Goal: Download file/media

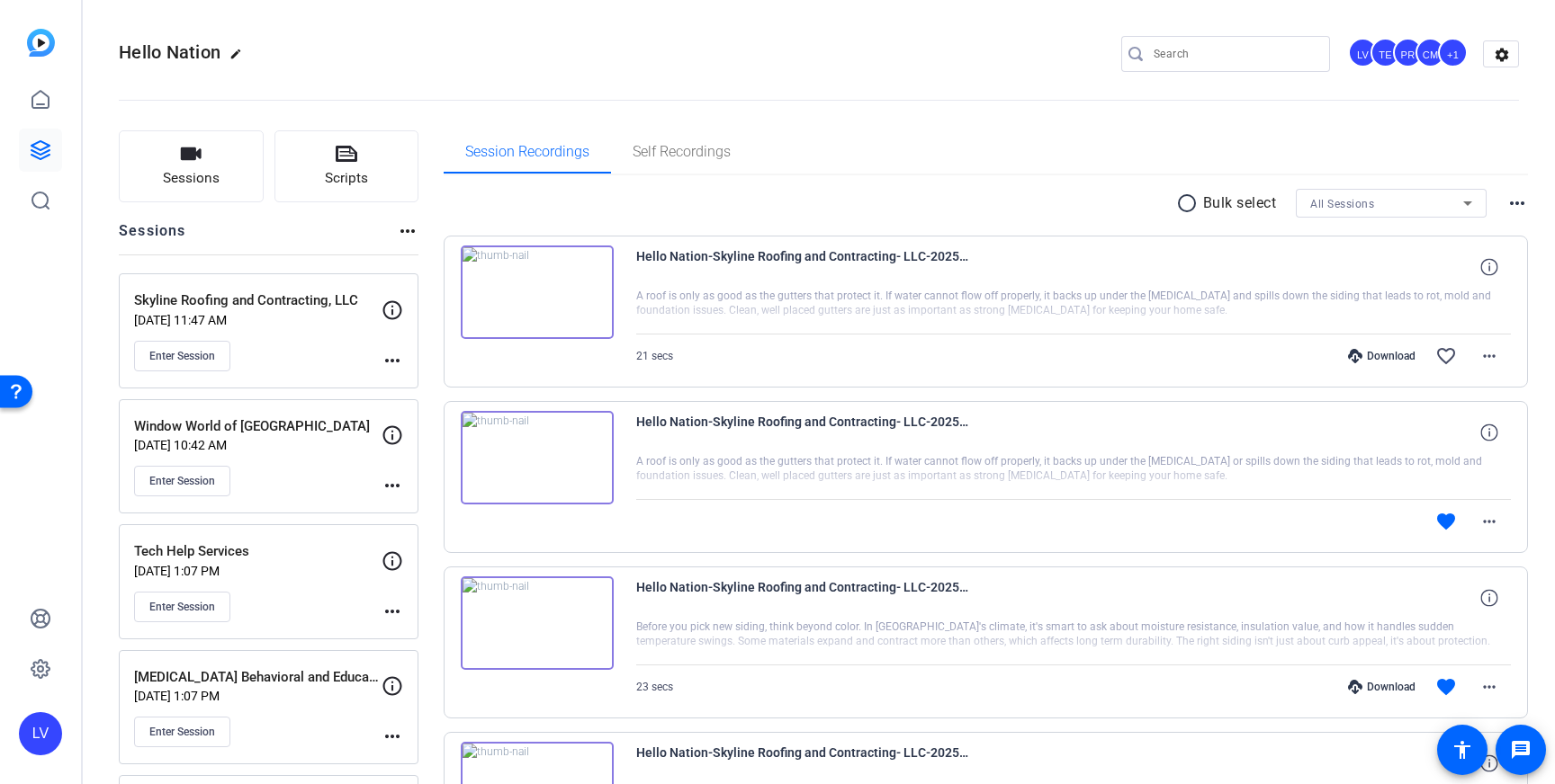
click at [376, 362] on div "Enter Session" at bounding box center [258, 355] width 248 height 31
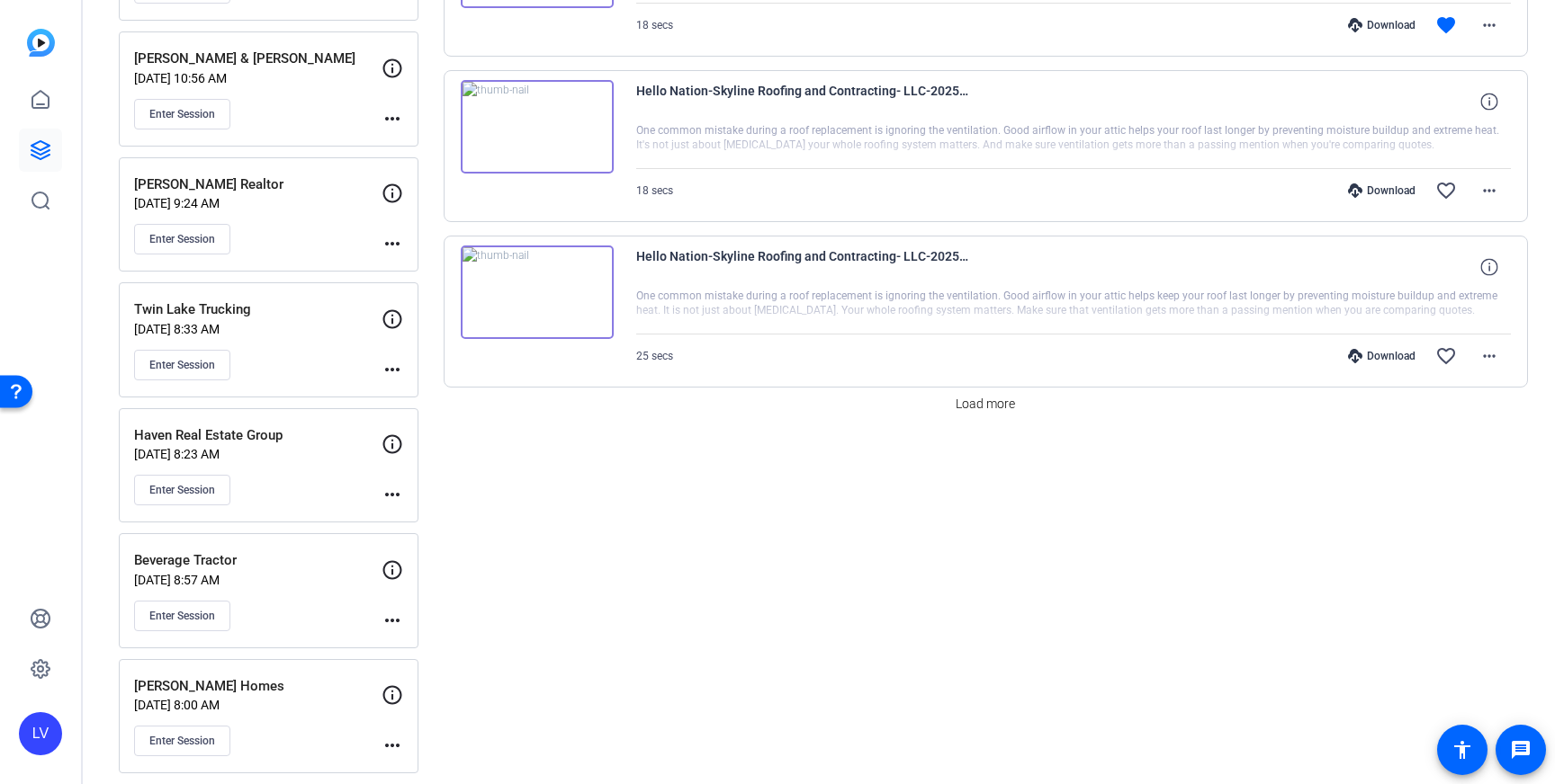
scroll to position [1436, 0]
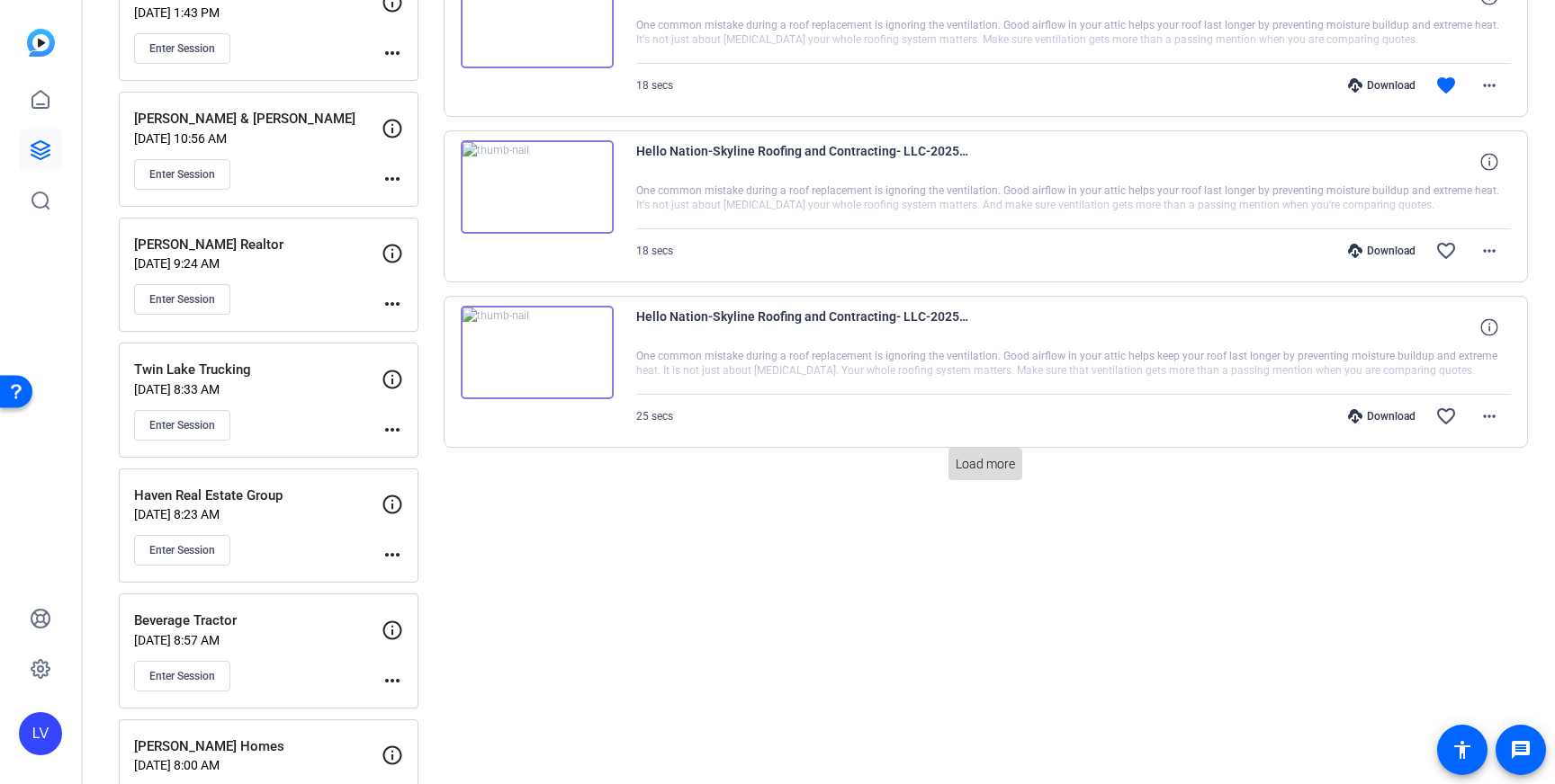
click at [992, 482] on span at bounding box center [985, 464] width 74 height 43
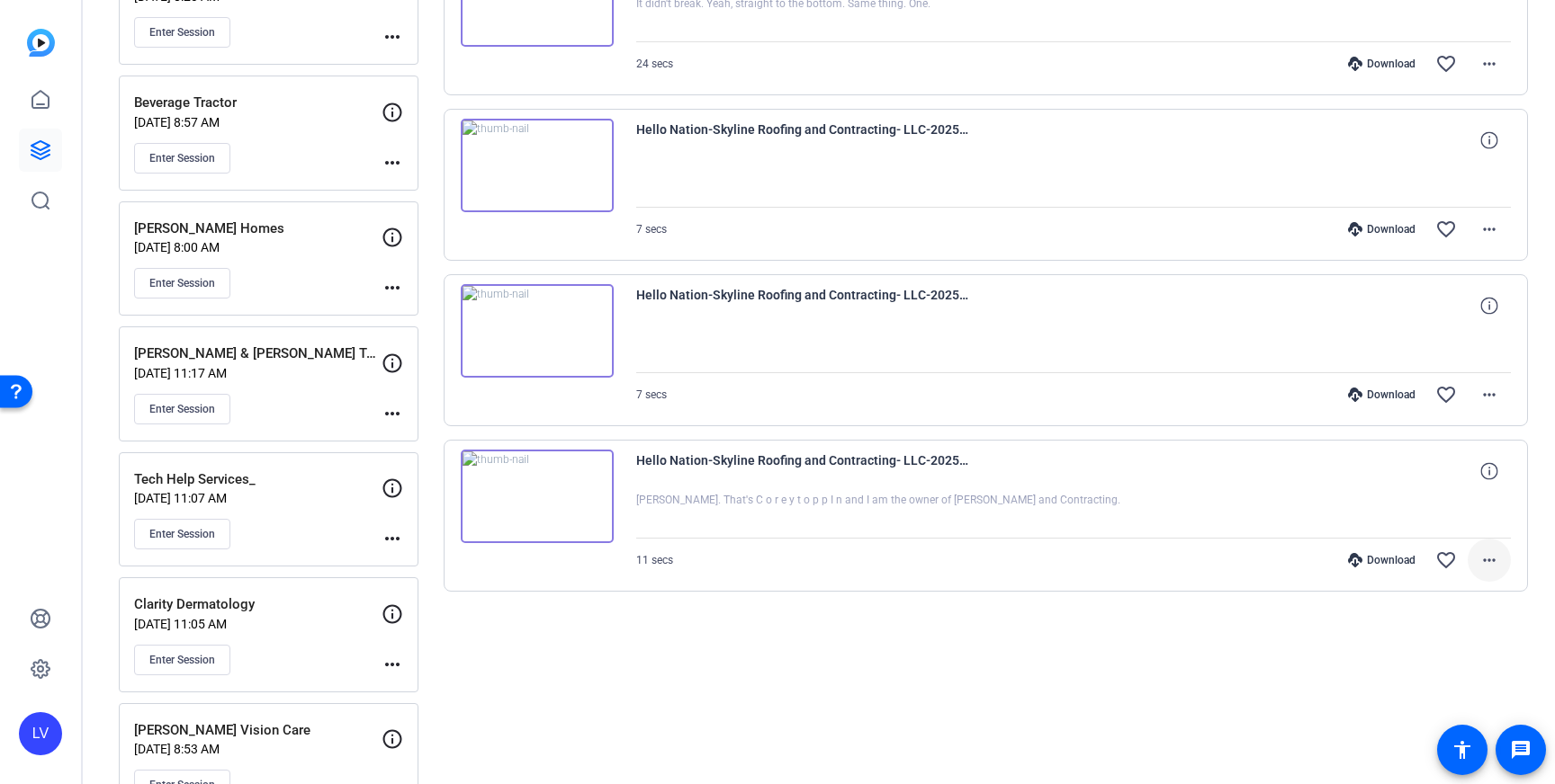
scroll to position [1956, 0]
click at [1495, 571] on span at bounding box center [1489, 558] width 43 height 43
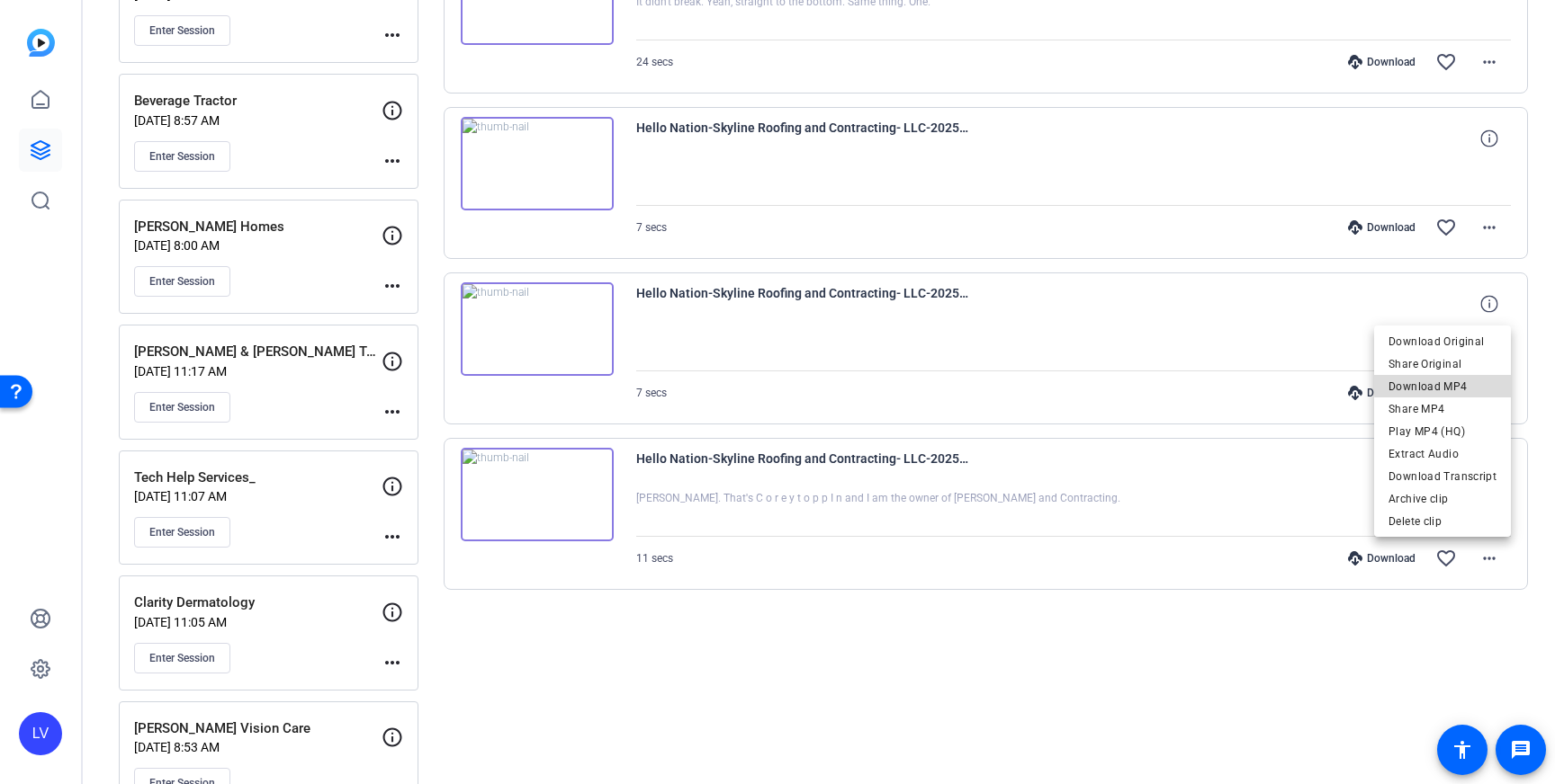
click at [1453, 383] on span "Download MP4" at bounding box center [1442, 386] width 108 height 21
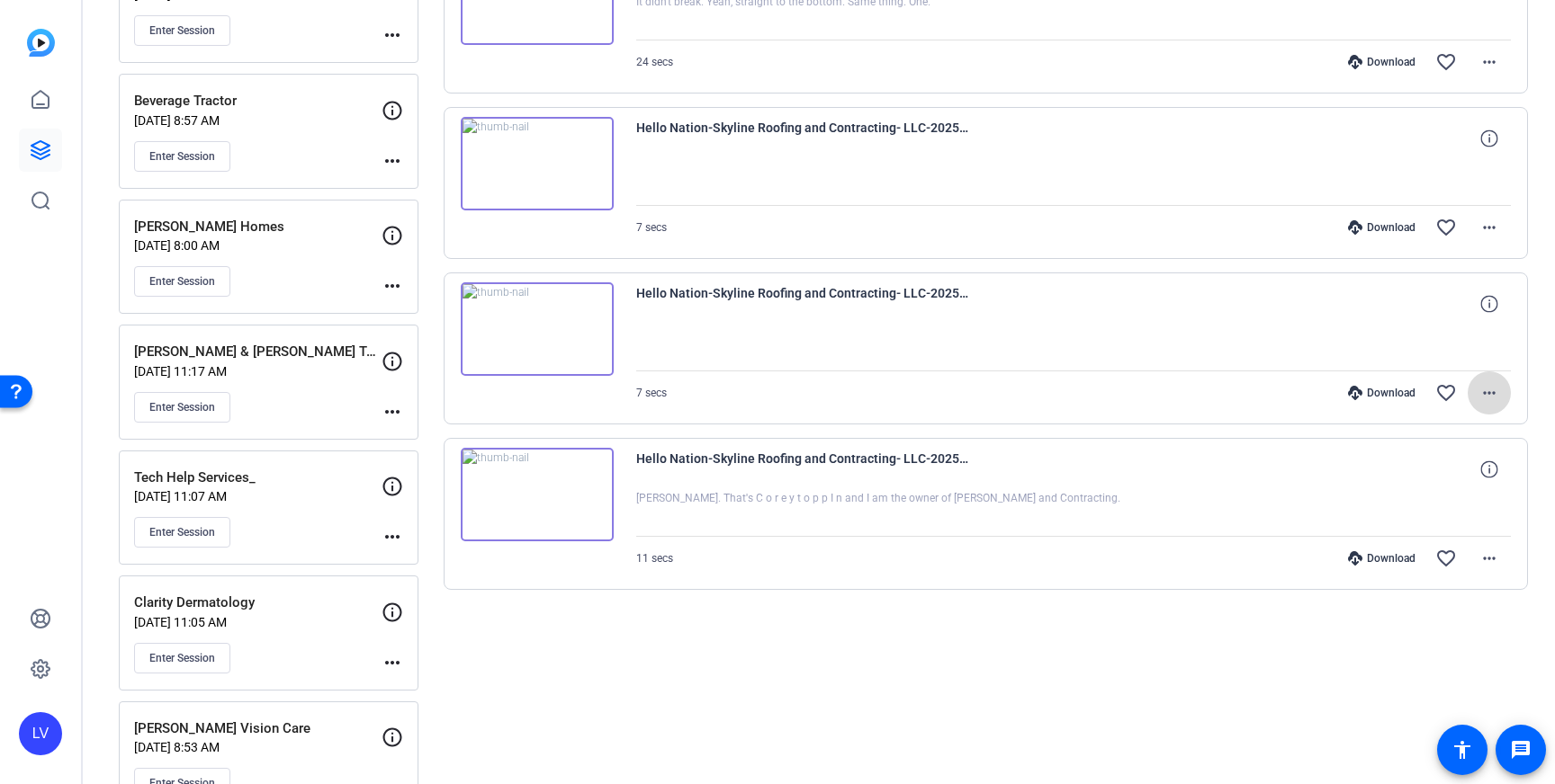
click at [1503, 392] on span at bounding box center [1489, 392] width 43 height 43
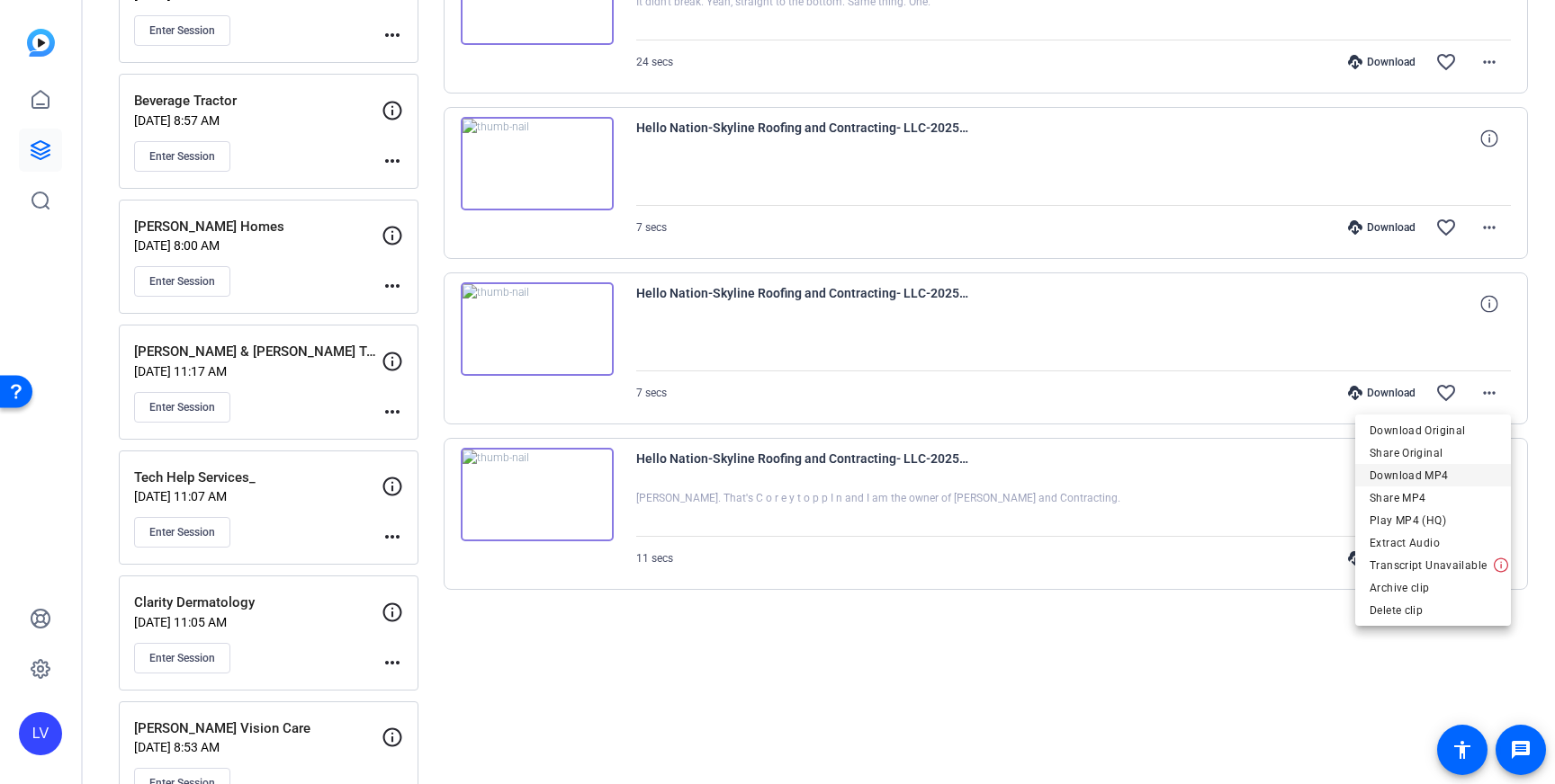
click at [1450, 480] on span "Download MP4" at bounding box center [1433, 475] width 127 height 21
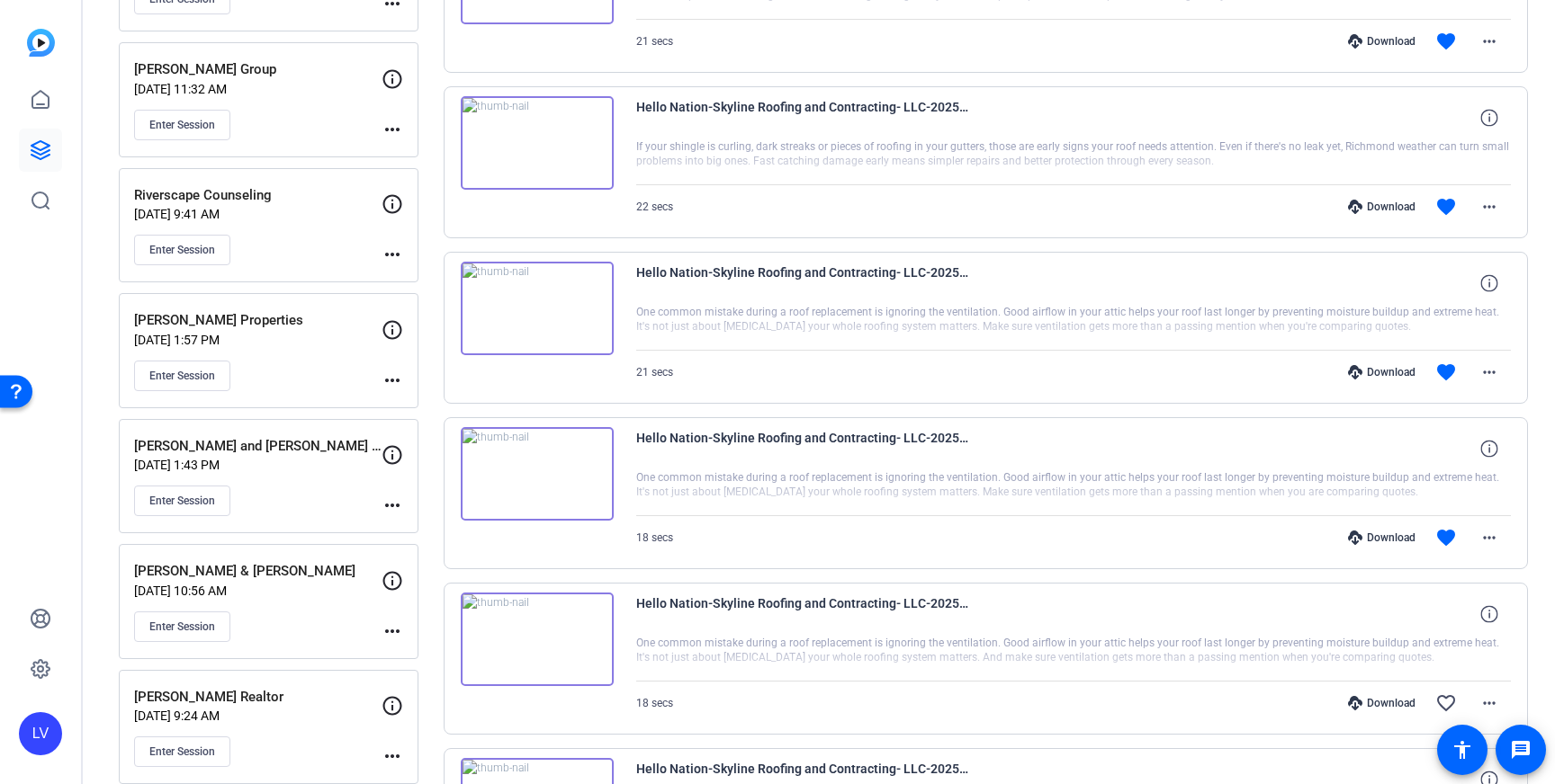
scroll to position [963, 0]
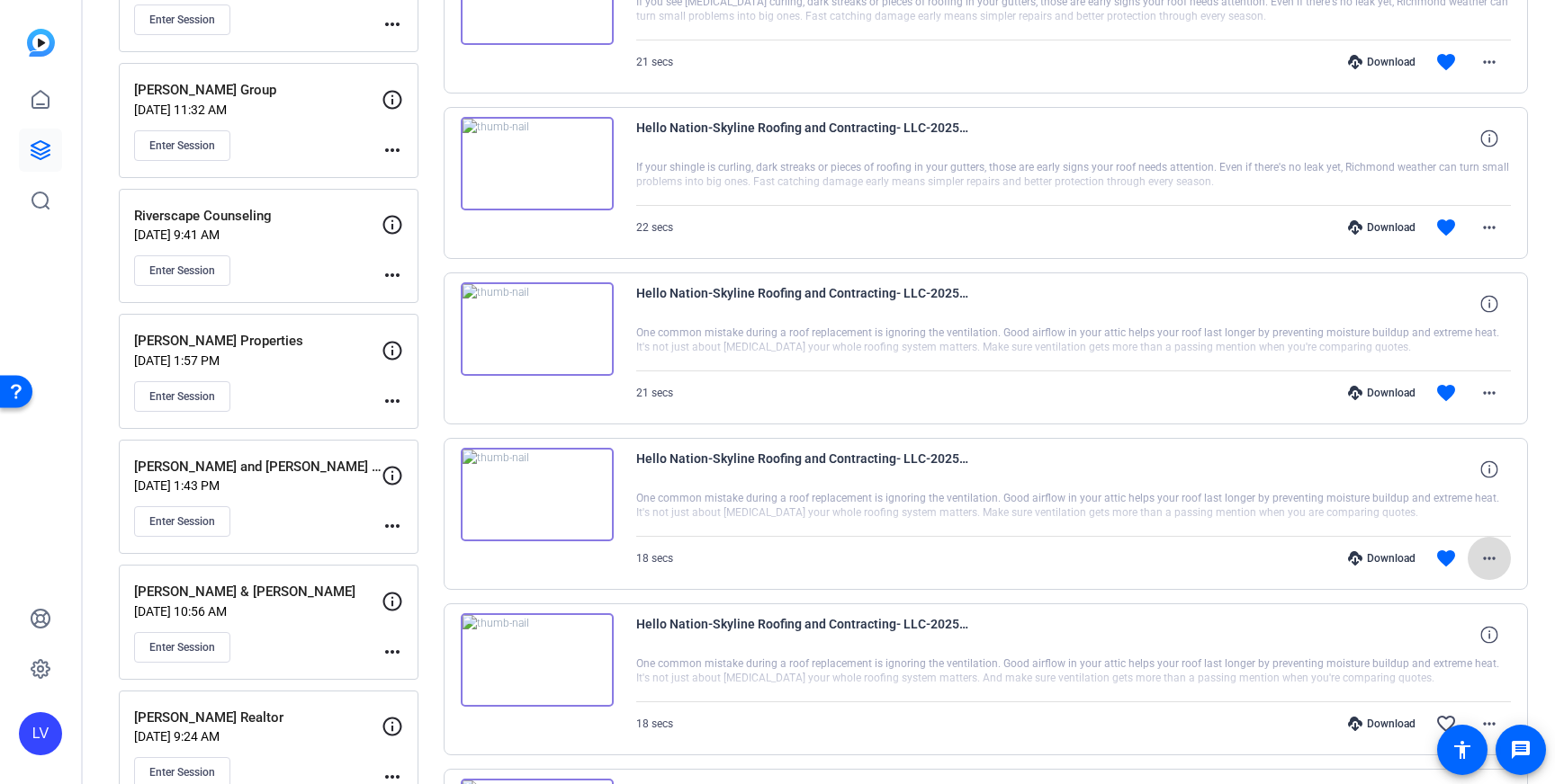
click at [1496, 551] on mat-icon "more_horiz" at bounding box center [1489, 558] width 21 height 21
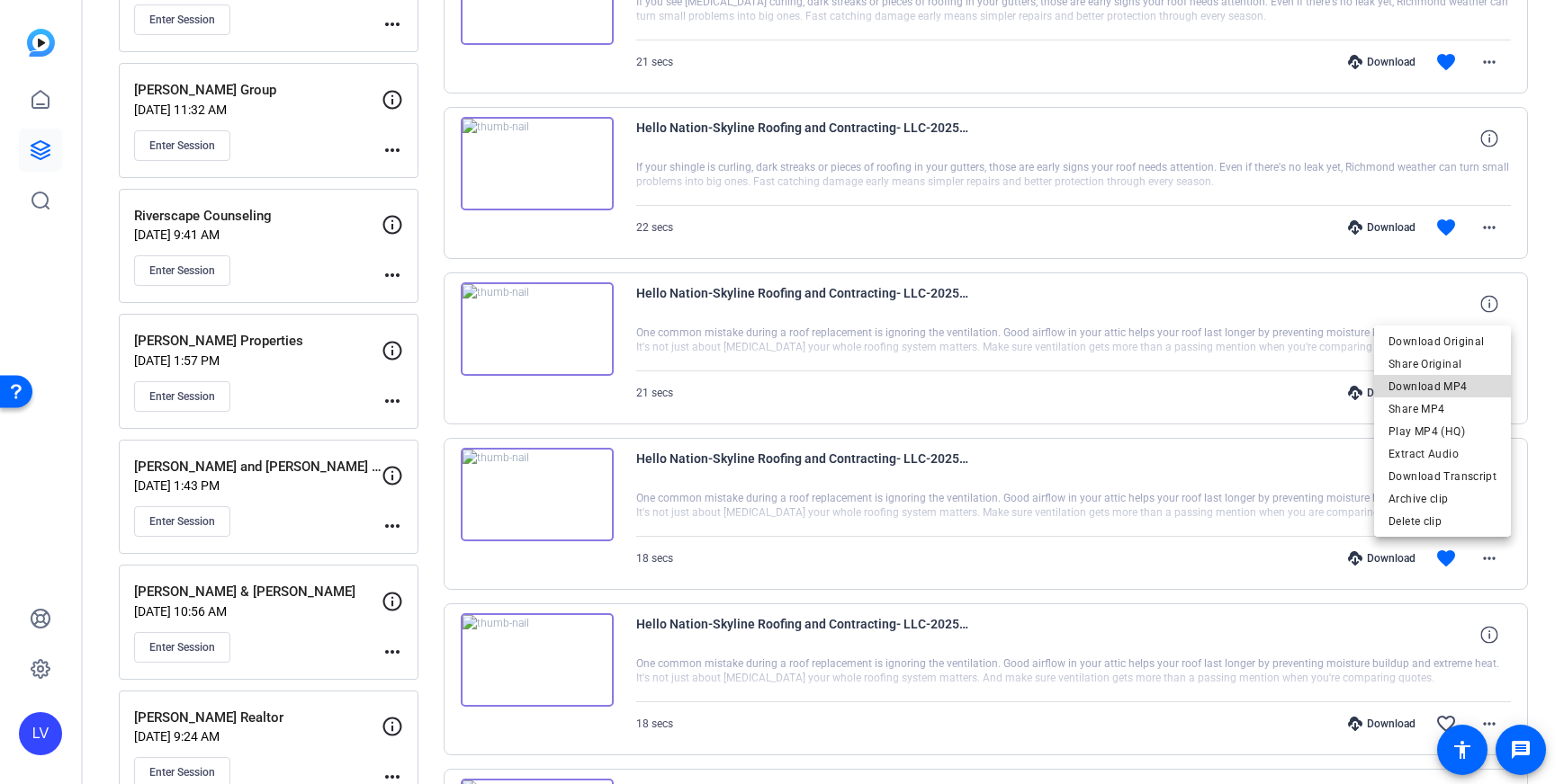
click at [1458, 380] on span "Download MP4" at bounding box center [1442, 386] width 108 height 21
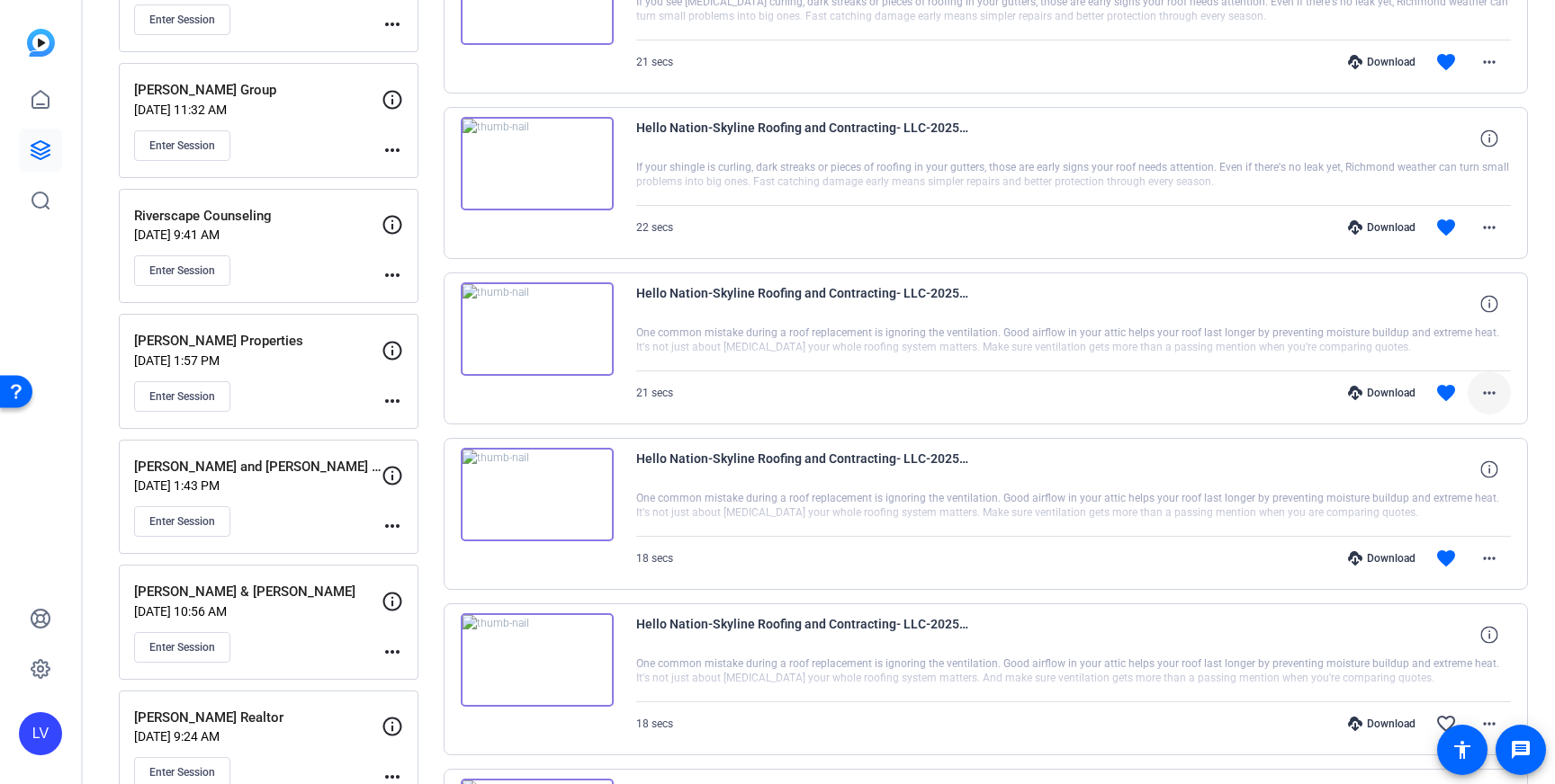
click at [1495, 395] on mat-icon "more_horiz" at bounding box center [1489, 392] width 21 height 21
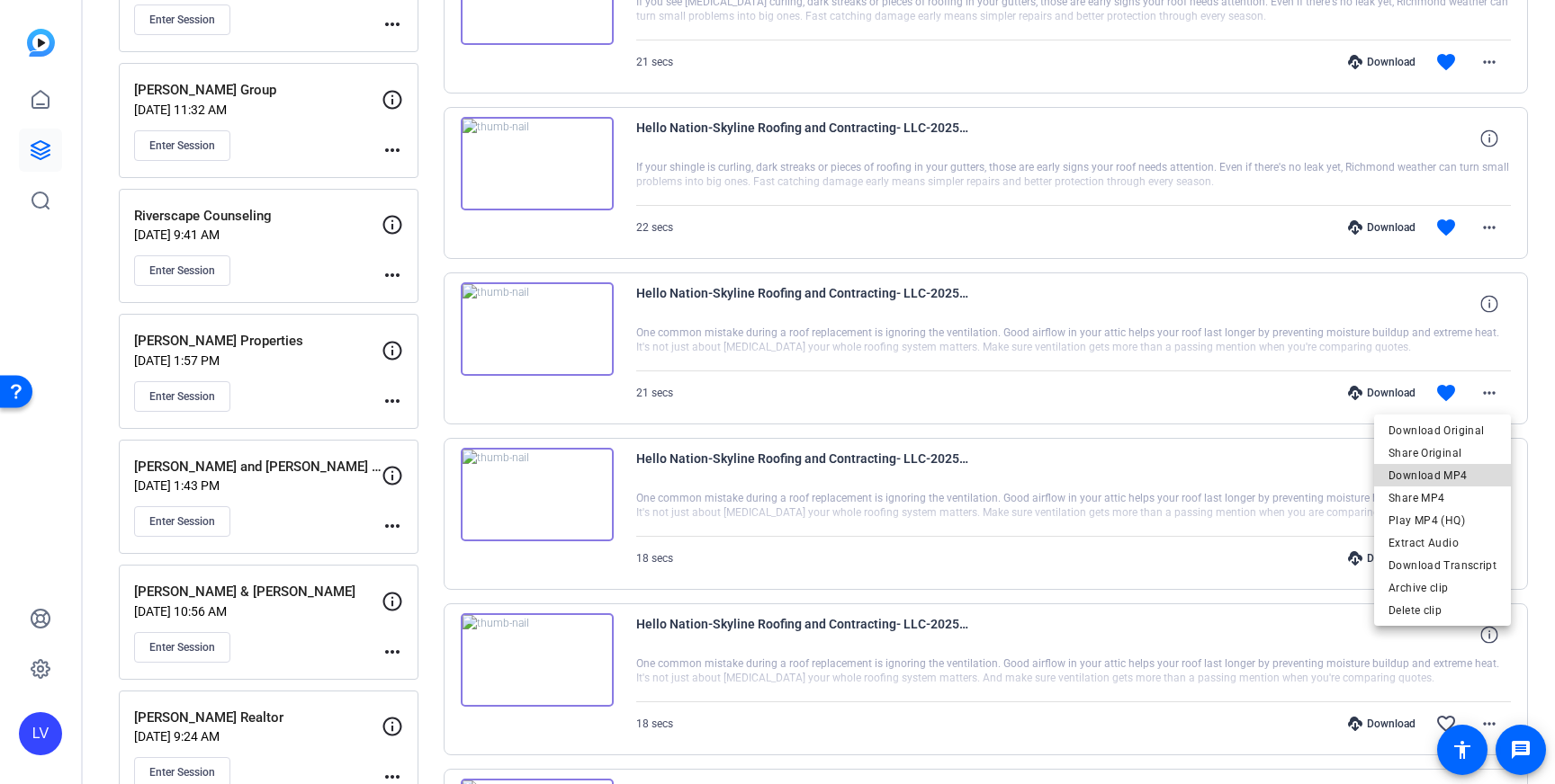
click at [1465, 474] on span "Download MP4" at bounding box center [1442, 475] width 108 height 21
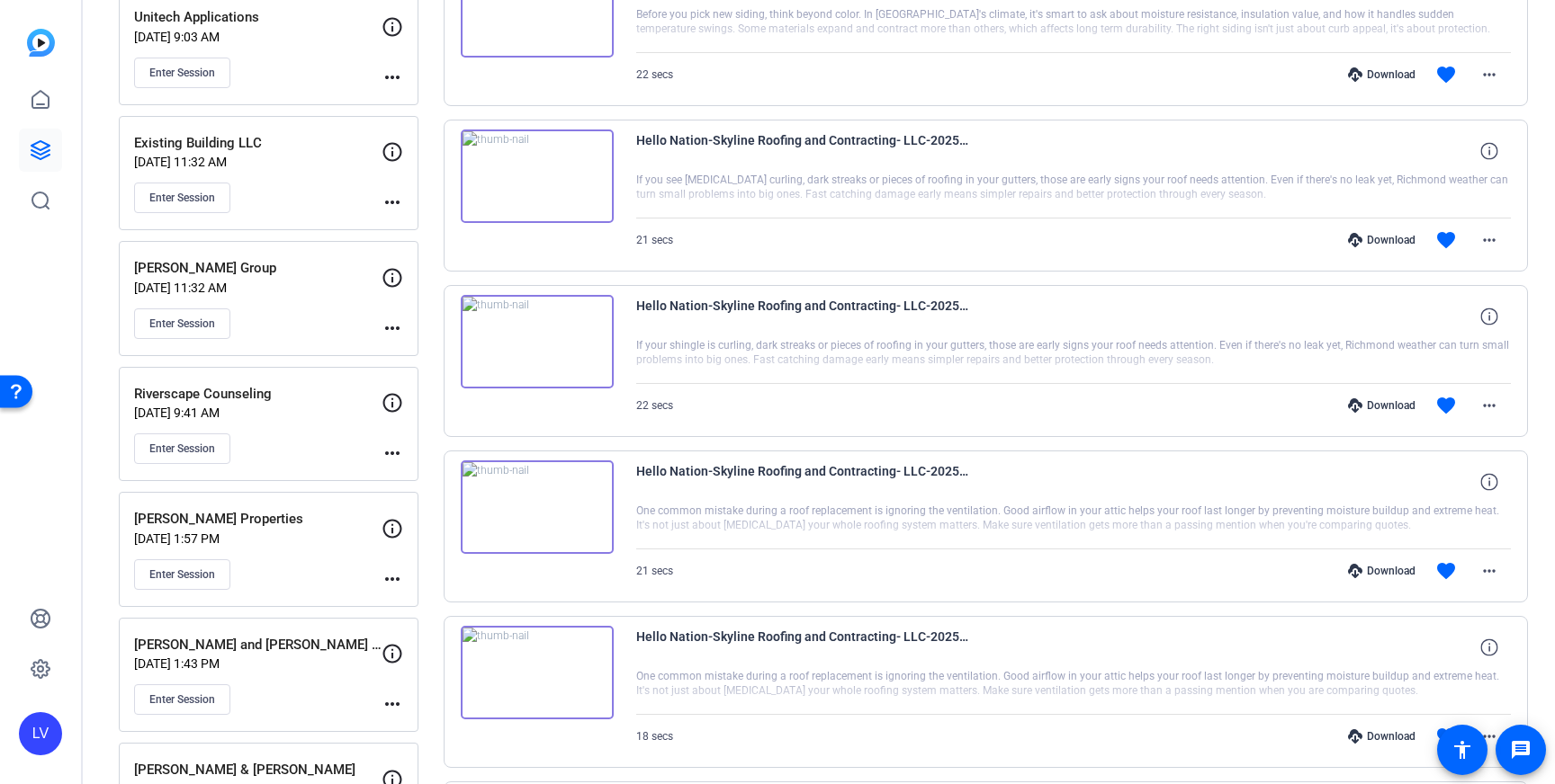
scroll to position [782, 0]
click at [1489, 417] on mat-icon "more_horiz" at bounding box center [1489, 407] width 21 height 21
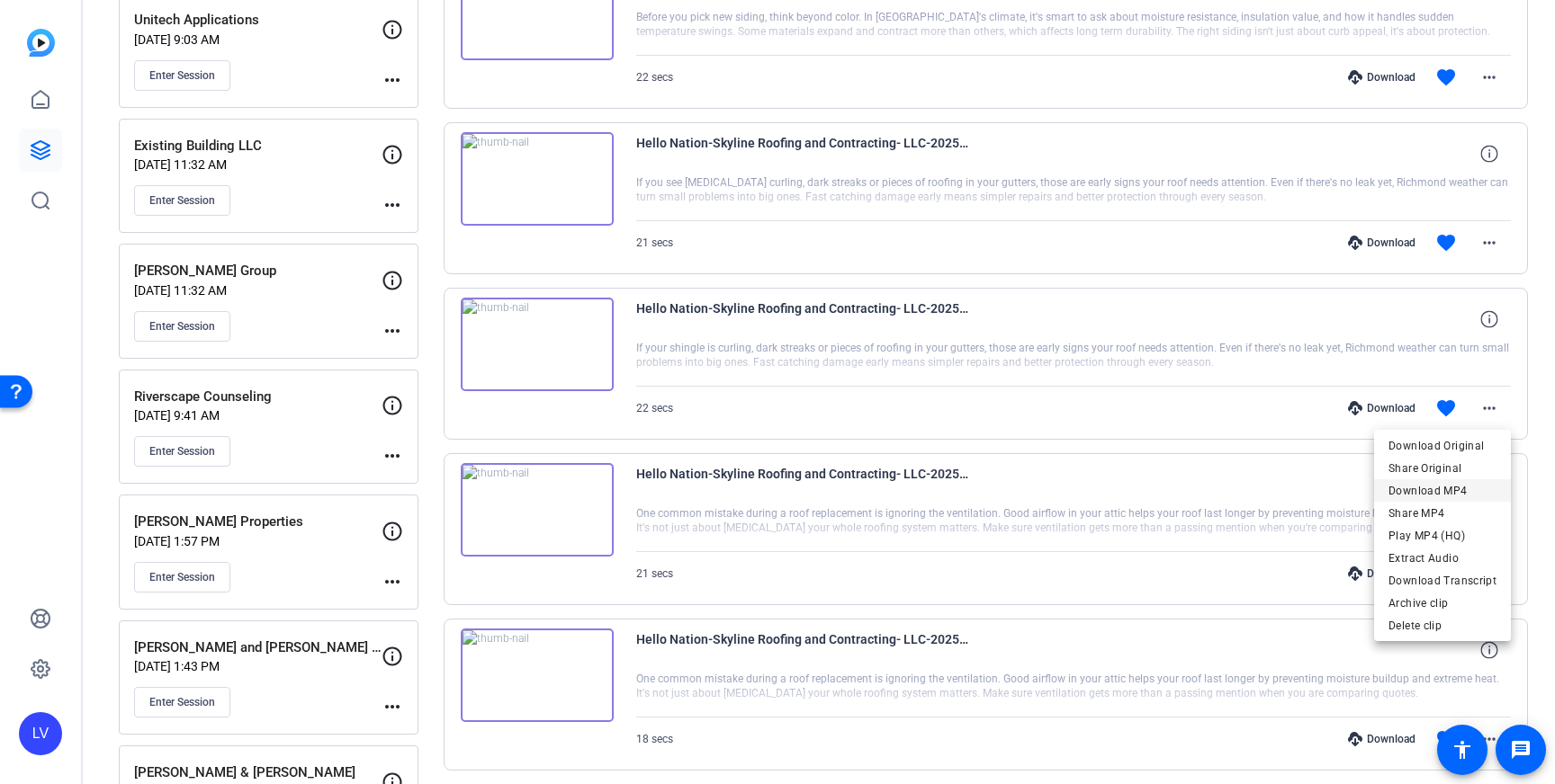
click at [1463, 484] on span "Download MP4" at bounding box center [1442, 490] width 108 height 21
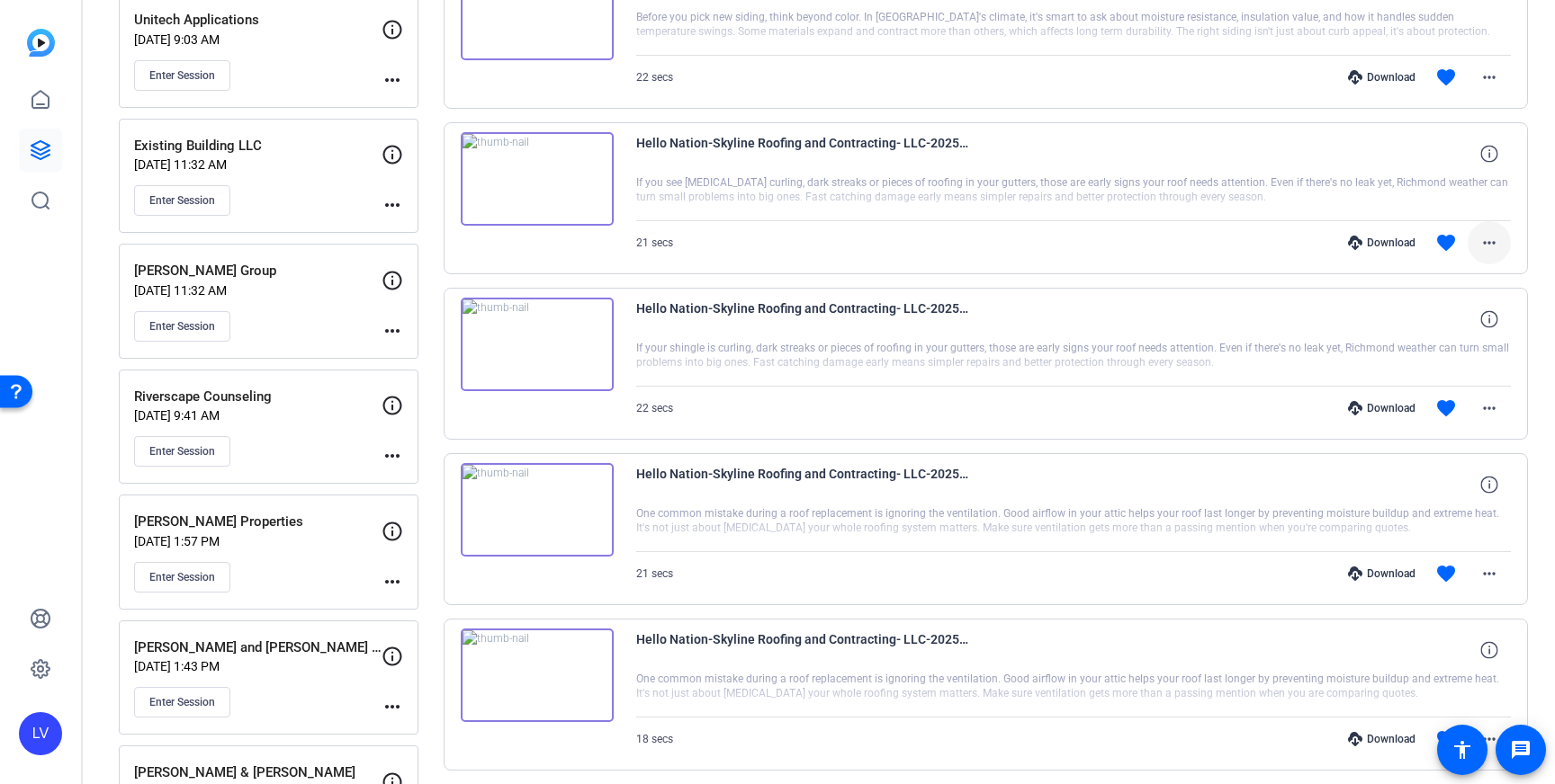
click at [1493, 235] on mat-icon "more_horiz" at bounding box center [1489, 242] width 21 height 21
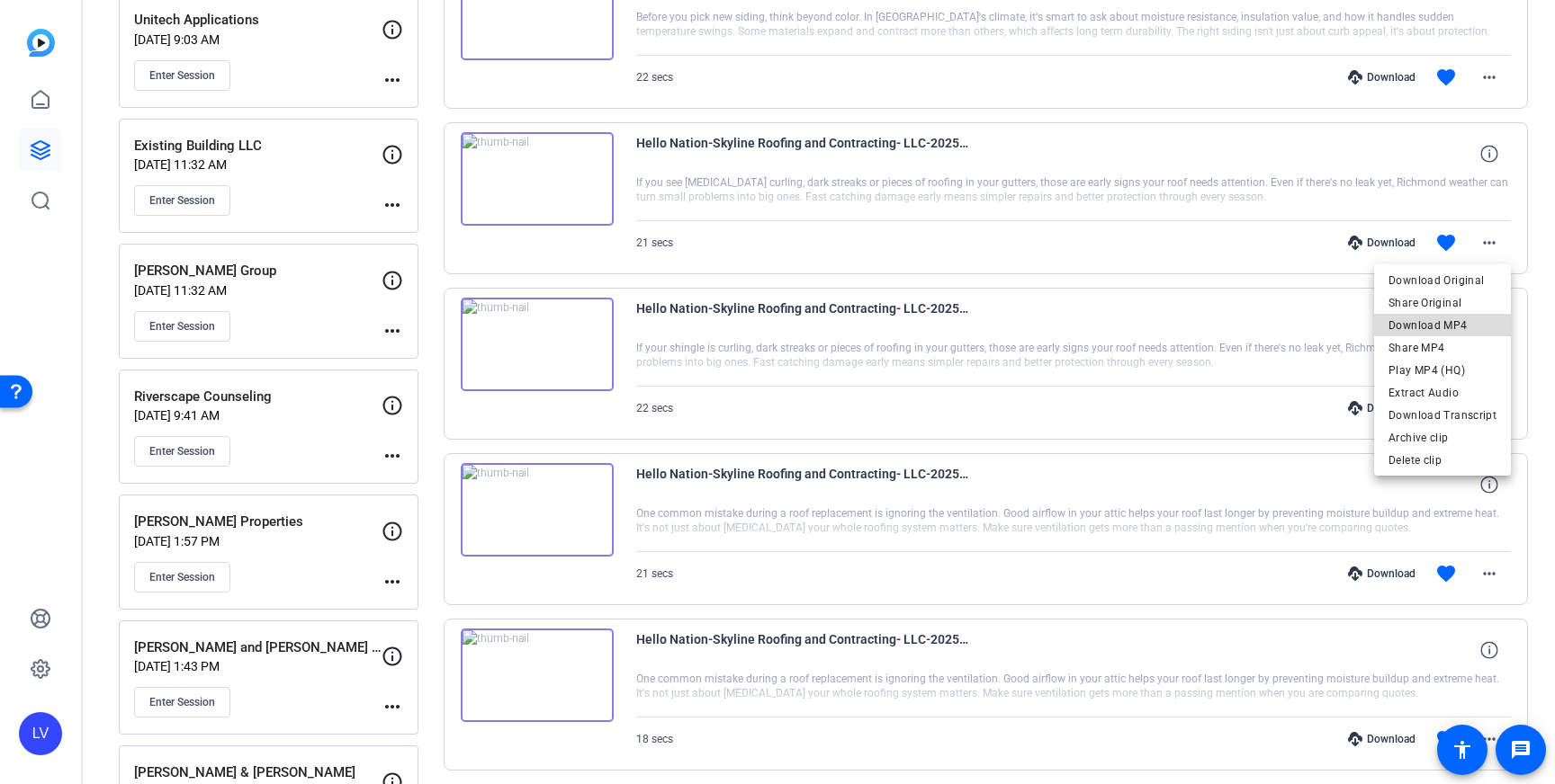
click at [1473, 321] on span "Download MP4" at bounding box center [1442, 325] width 108 height 21
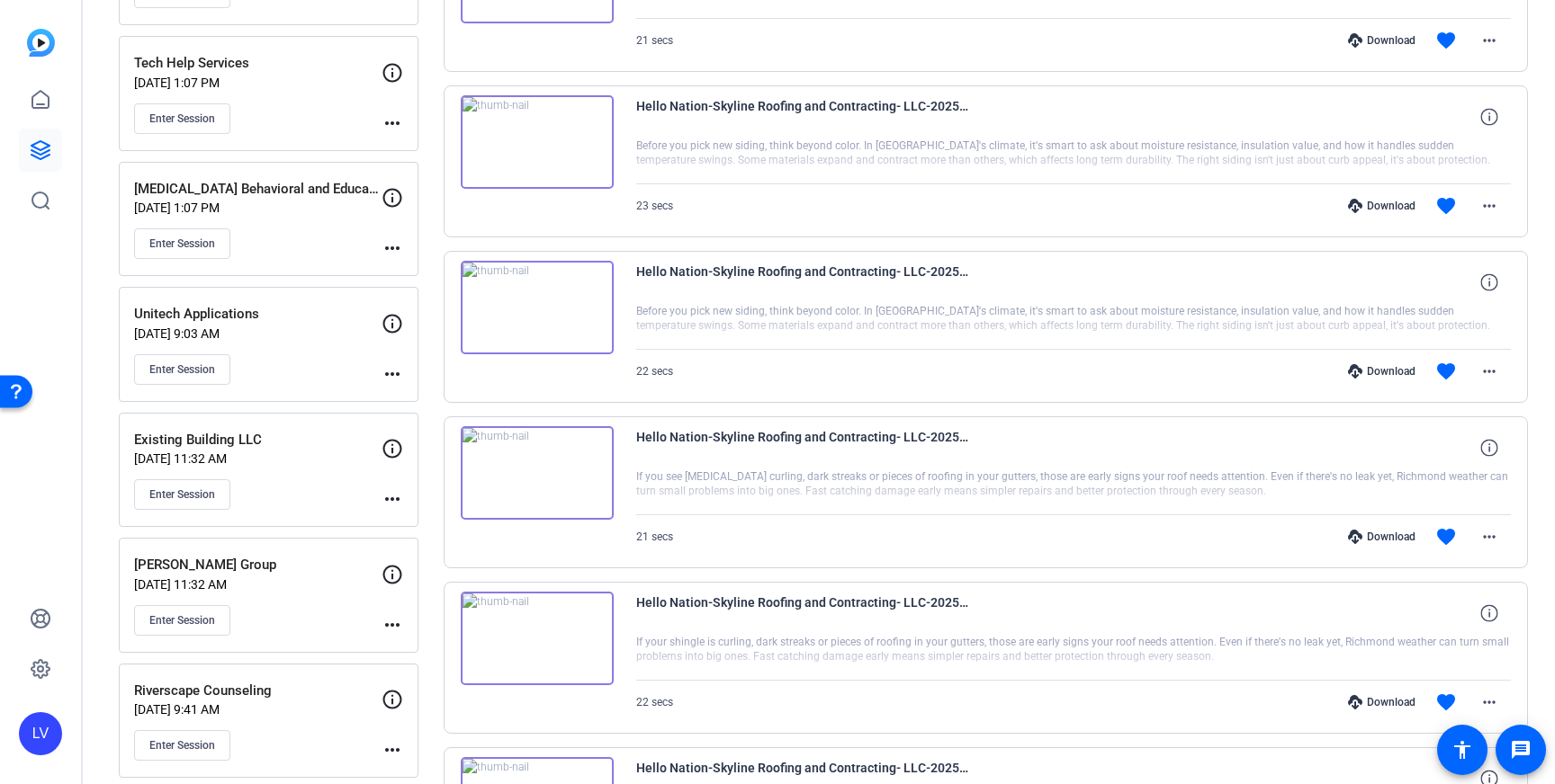
scroll to position [493, 0]
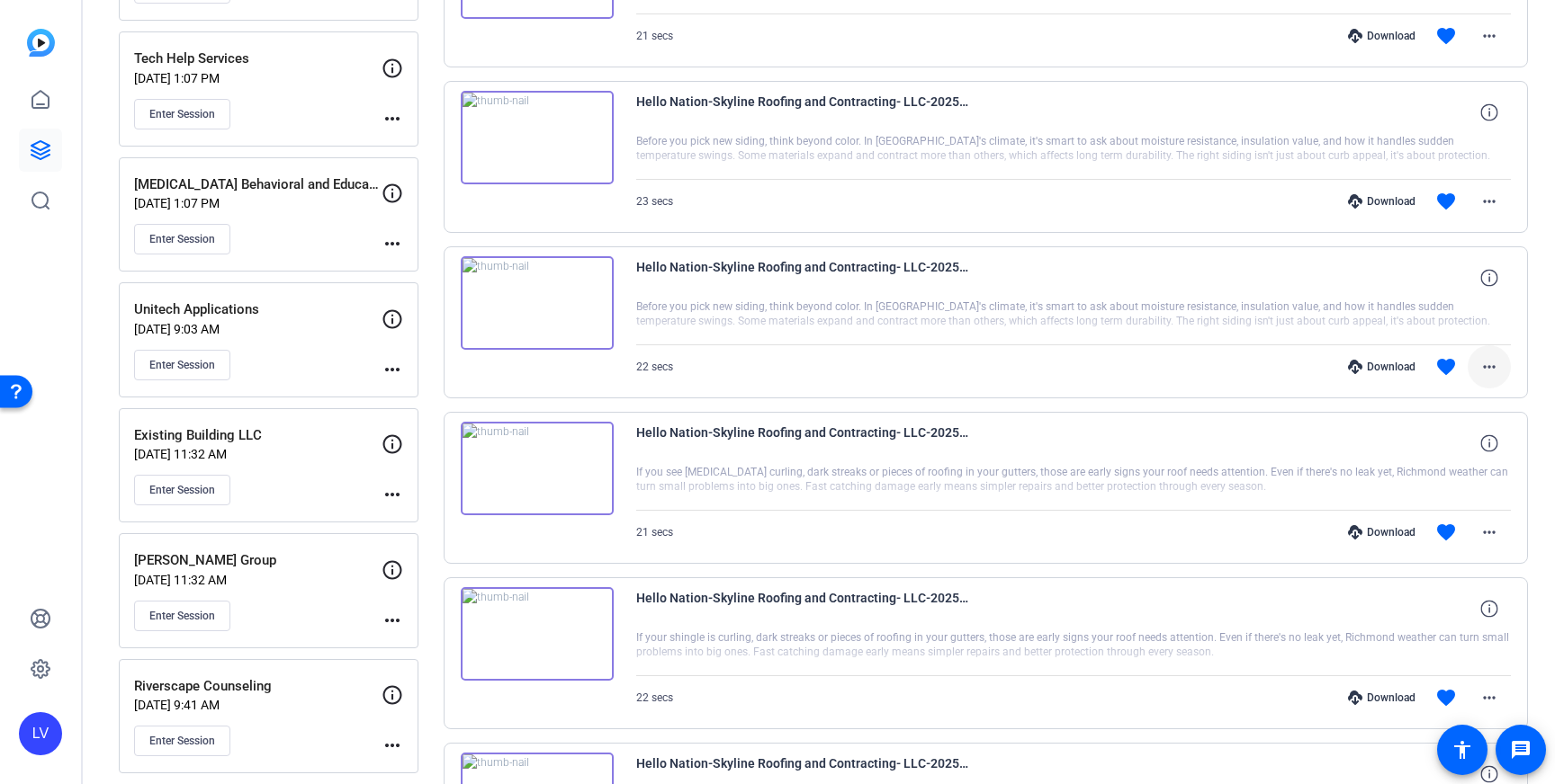
click at [1502, 368] on span at bounding box center [1489, 366] width 43 height 43
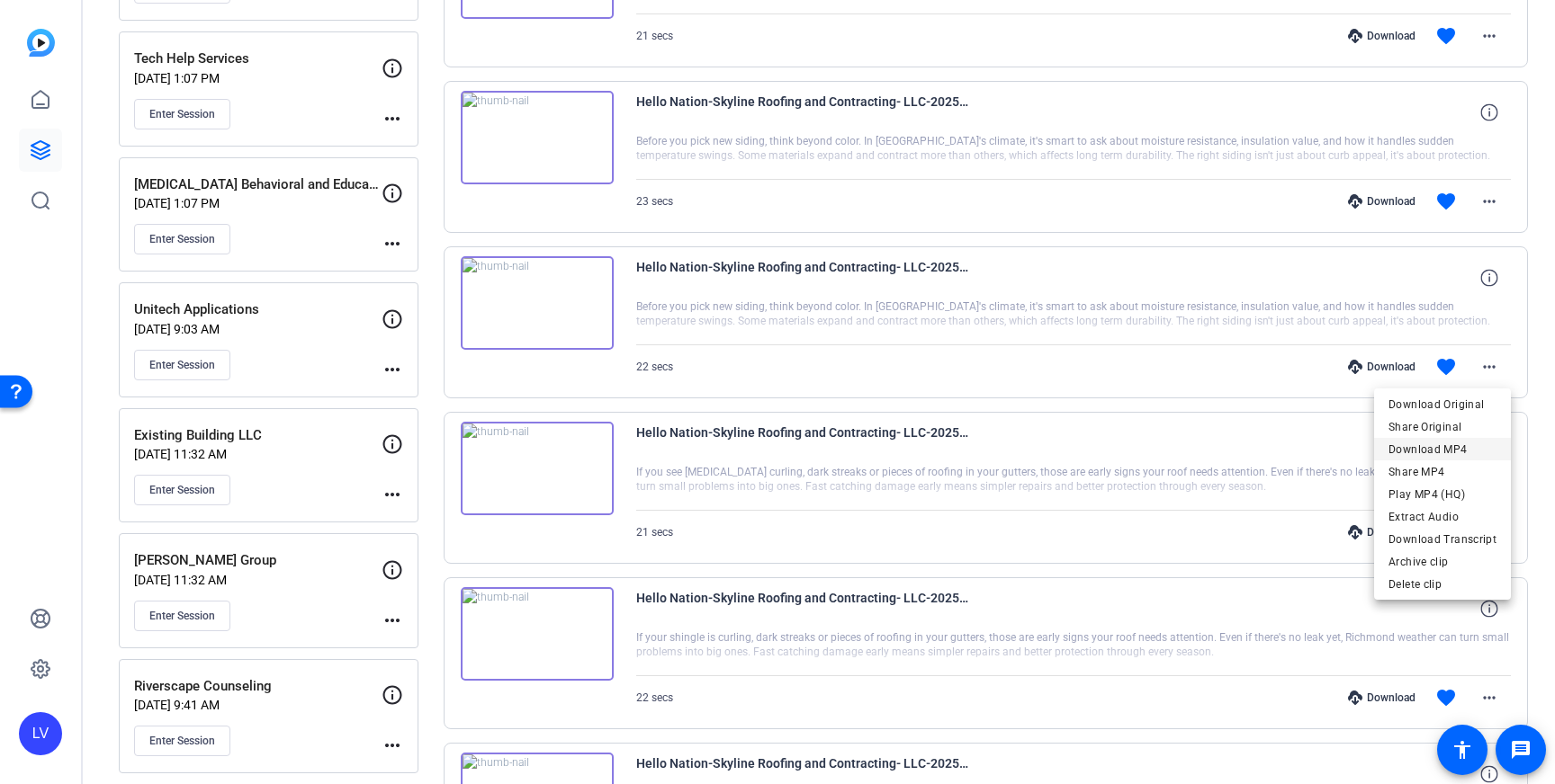
click at [1465, 445] on span "Download MP4" at bounding box center [1442, 449] width 108 height 21
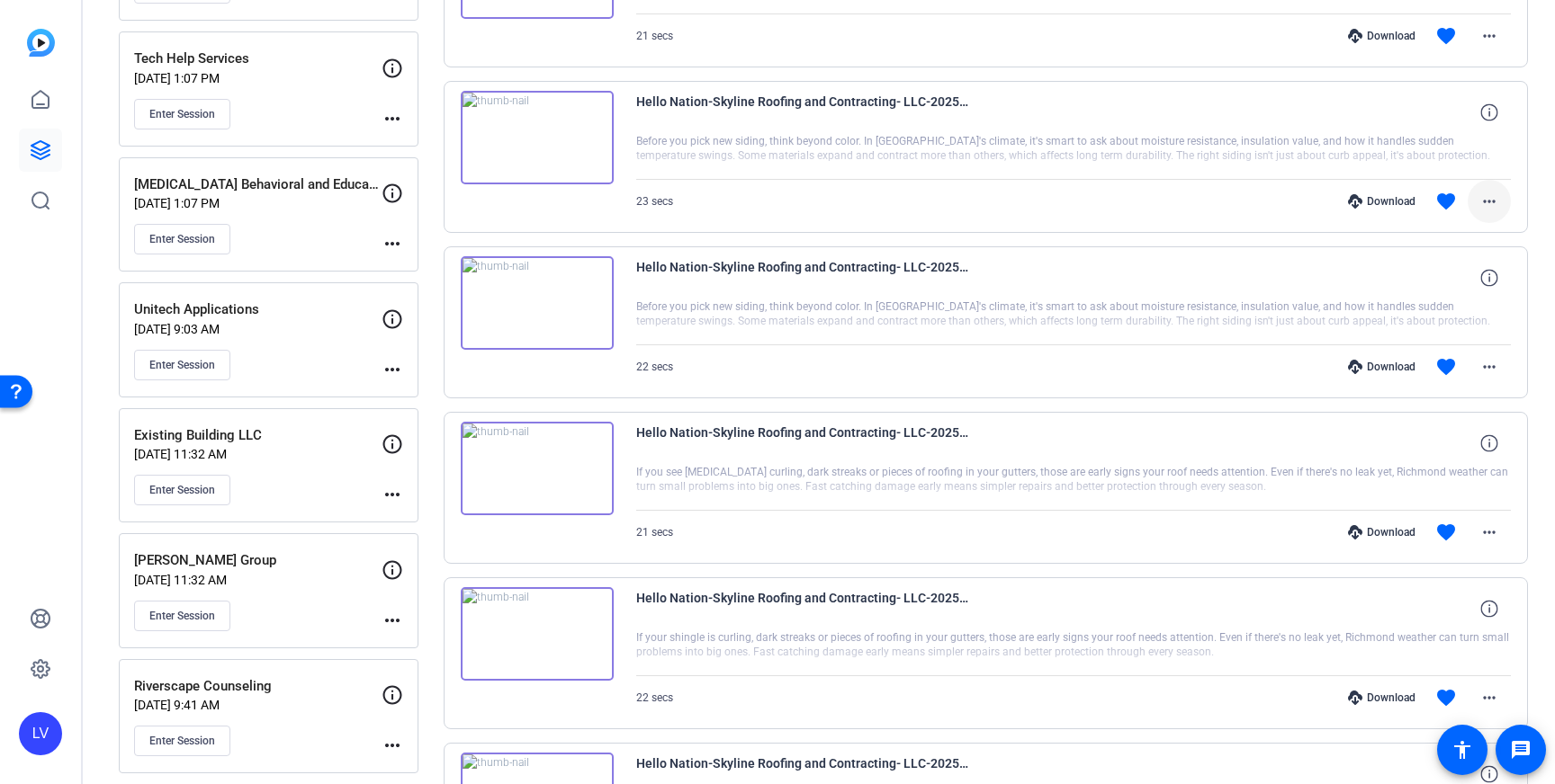
click at [1492, 204] on mat-icon "more_horiz" at bounding box center [1489, 201] width 21 height 21
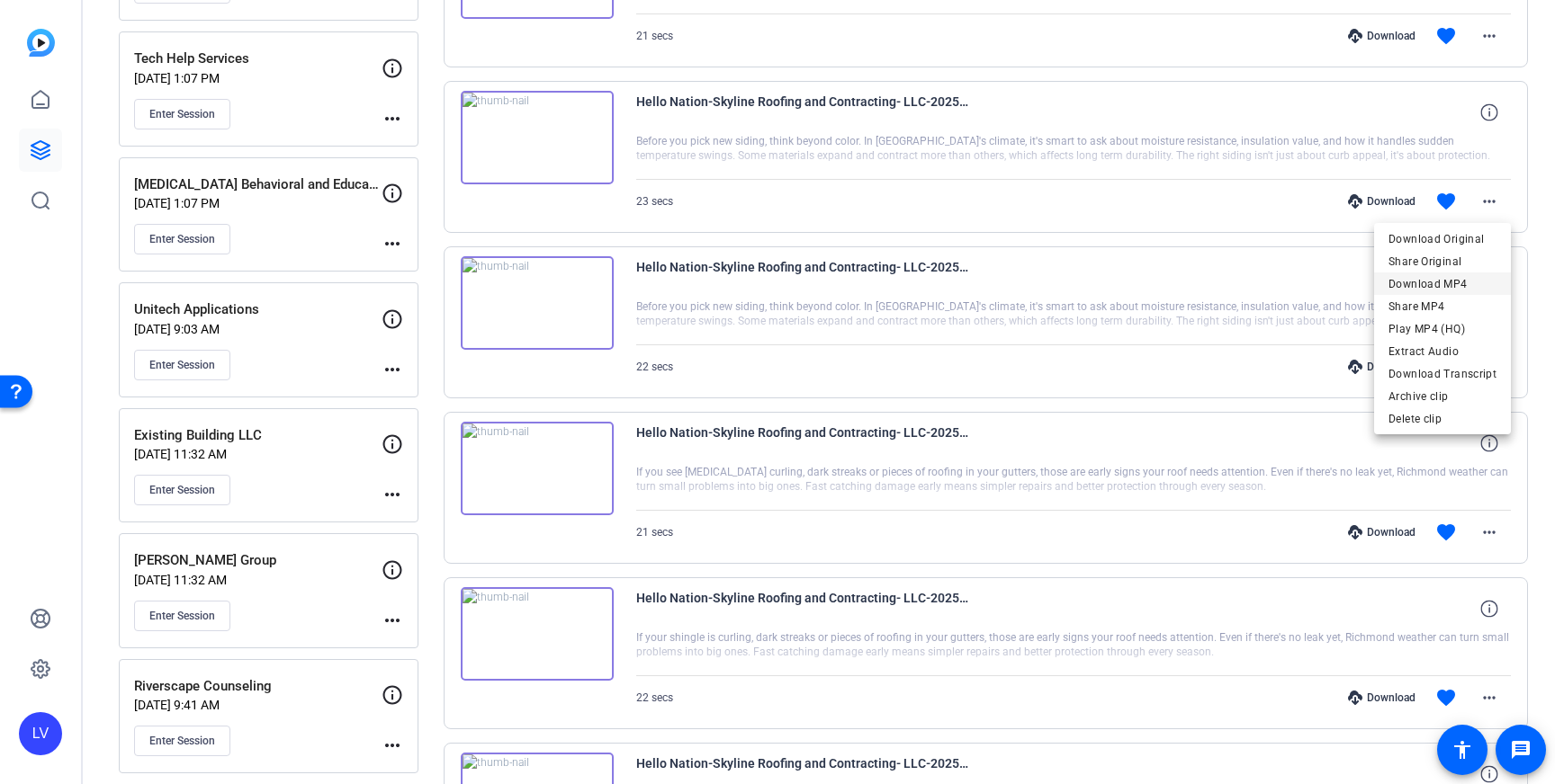
click at [1468, 280] on span "Download MP4" at bounding box center [1442, 284] width 108 height 21
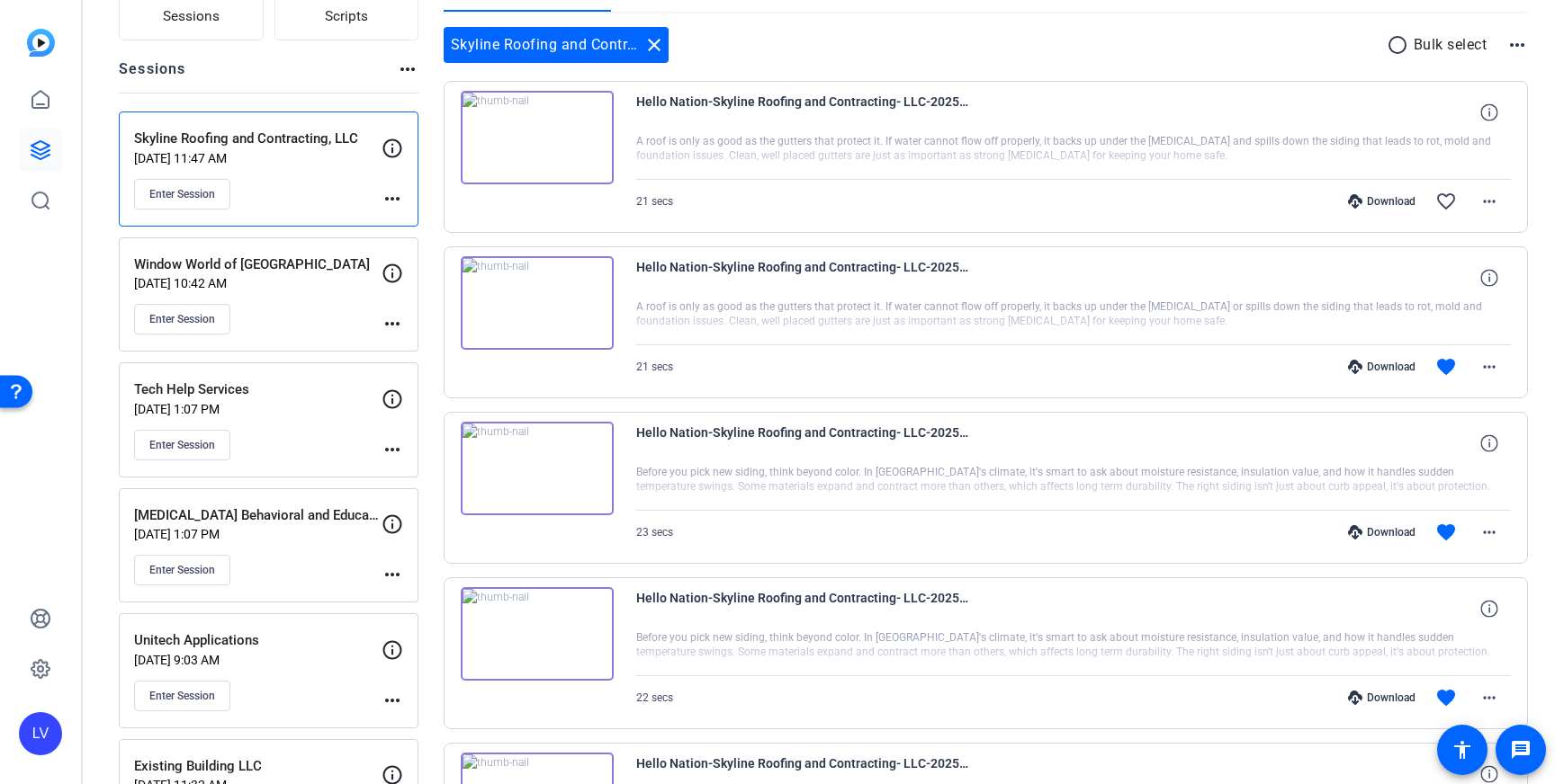
scroll to position [166, 0]
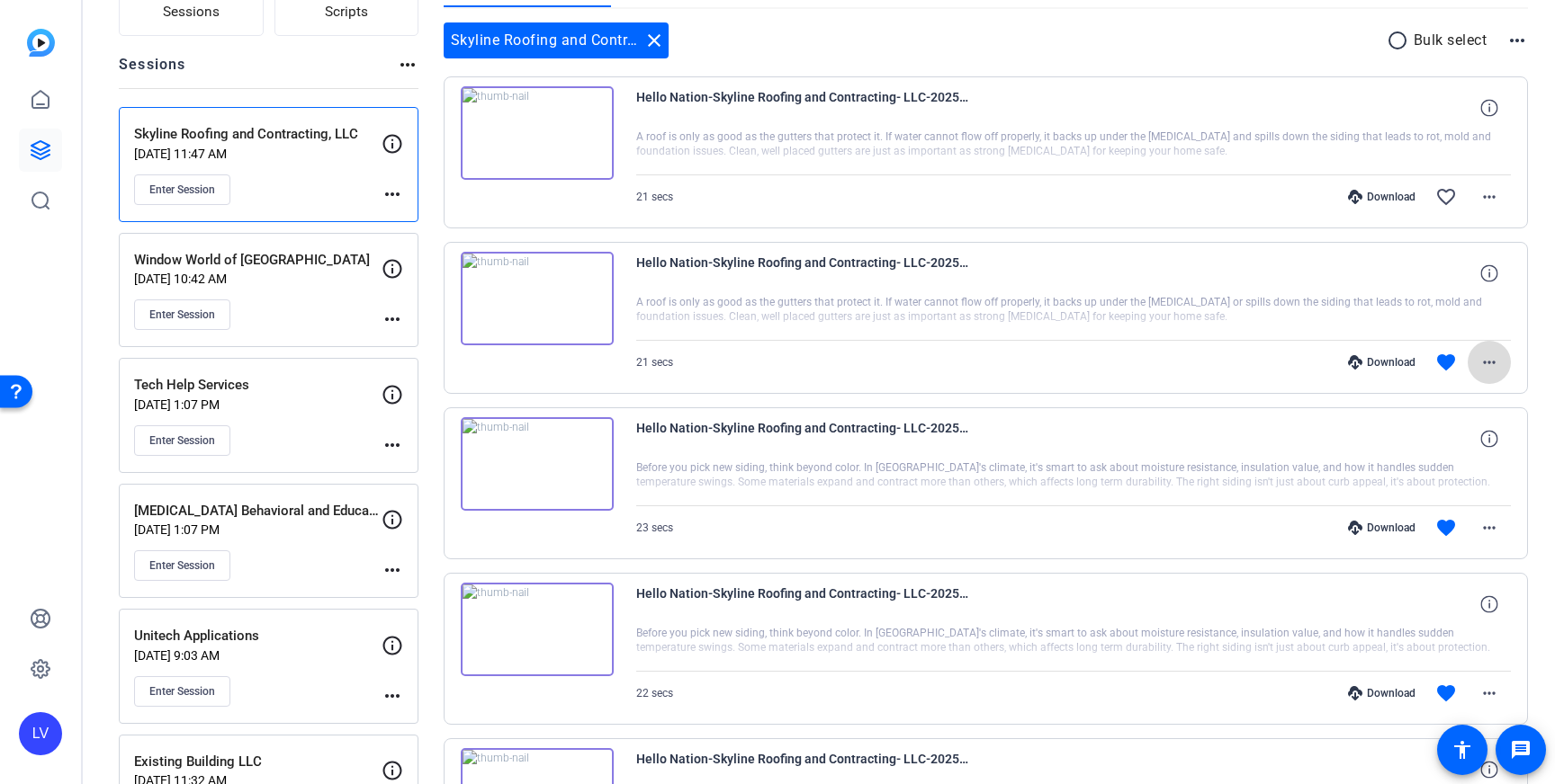
click at [1481, 352] on mat-icon "more_horiz" at bounding box center [1489, 362] width 21 height 21
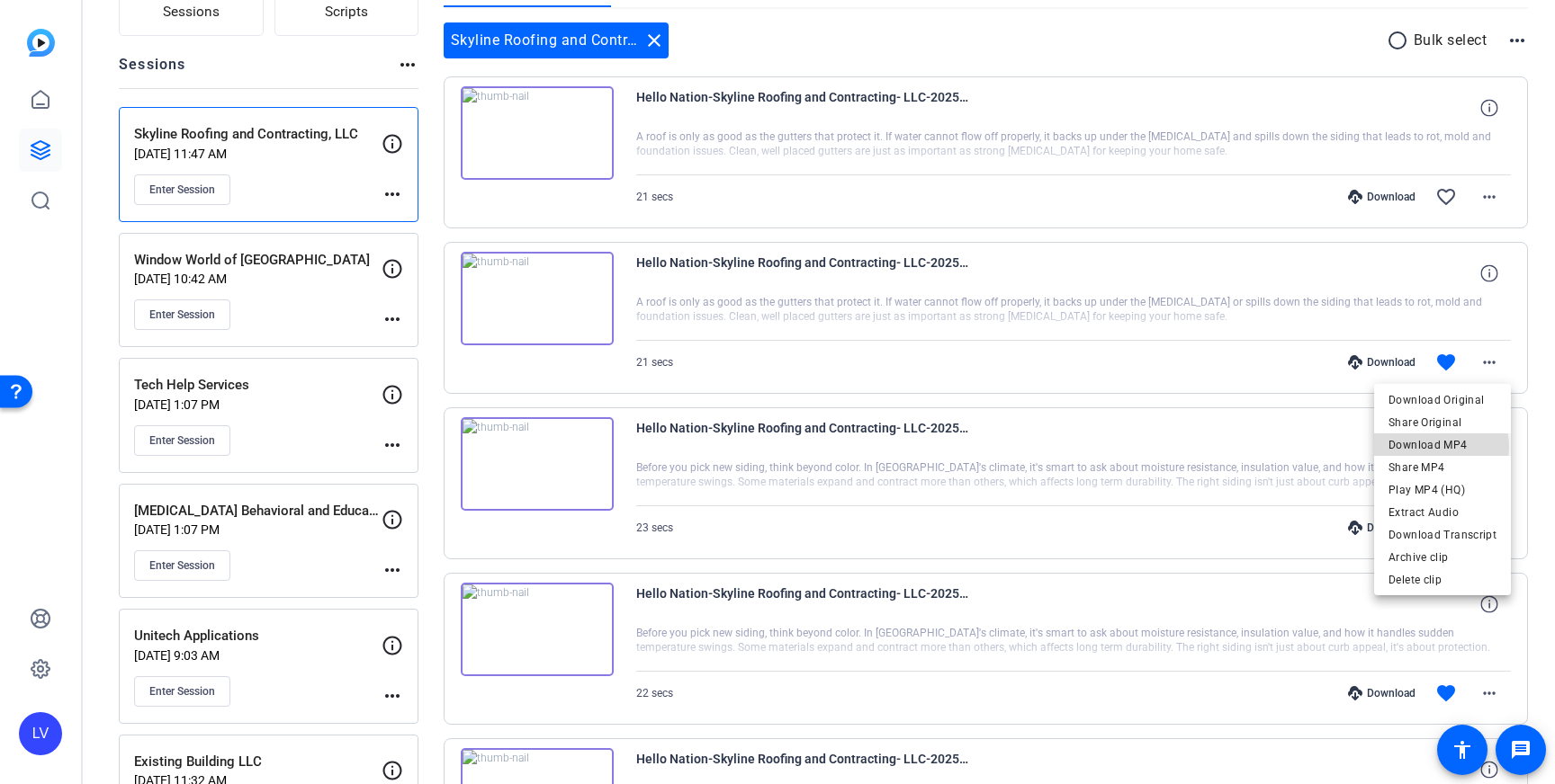
click at [1436, 447] on span "Download MP4" at bounding box center [1442, 445] width 108 height 21
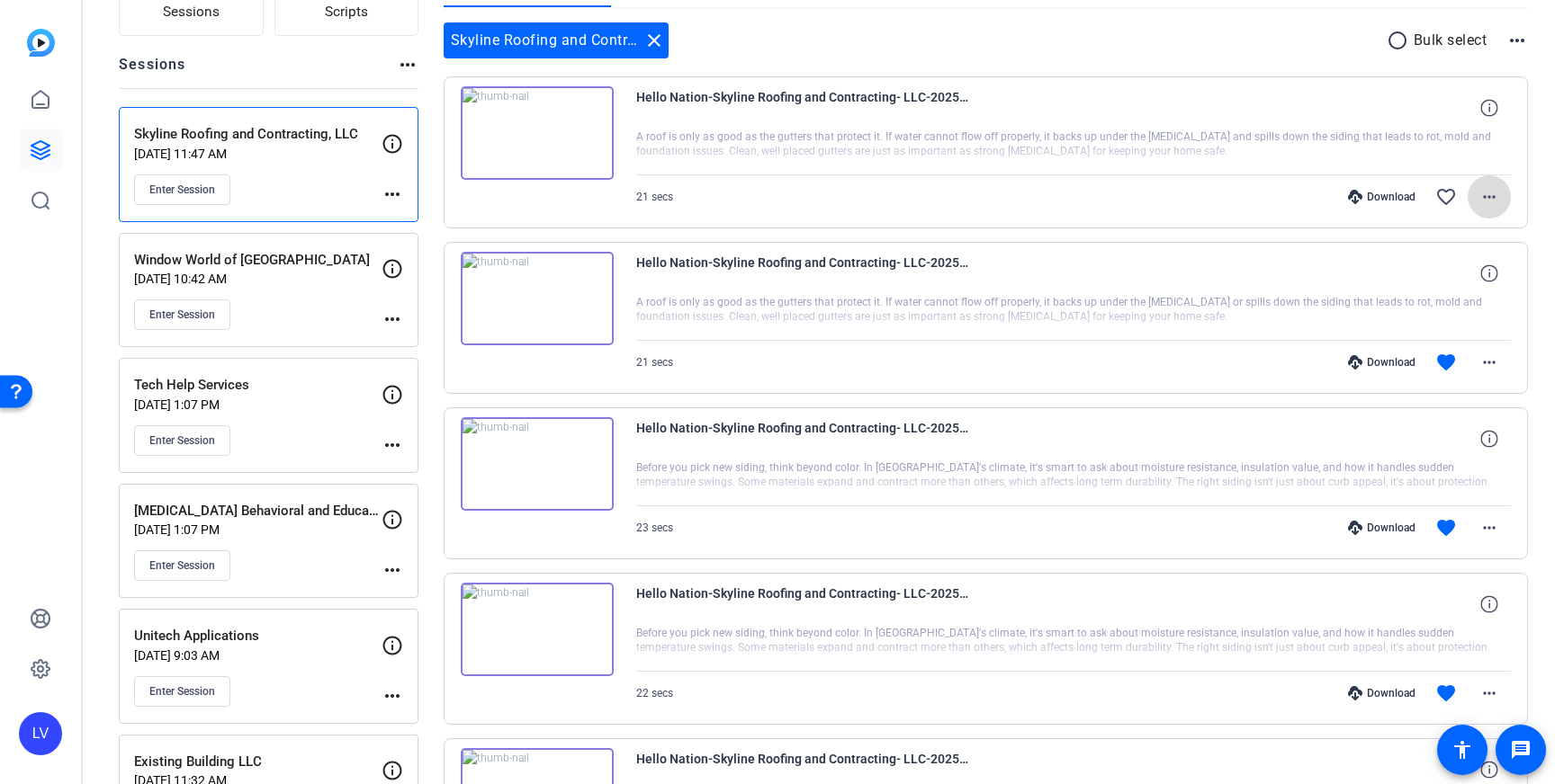
click at [1482, 198] on mat-icon "more_horiz" at bounding box center [1489, 196] width 21 height 21
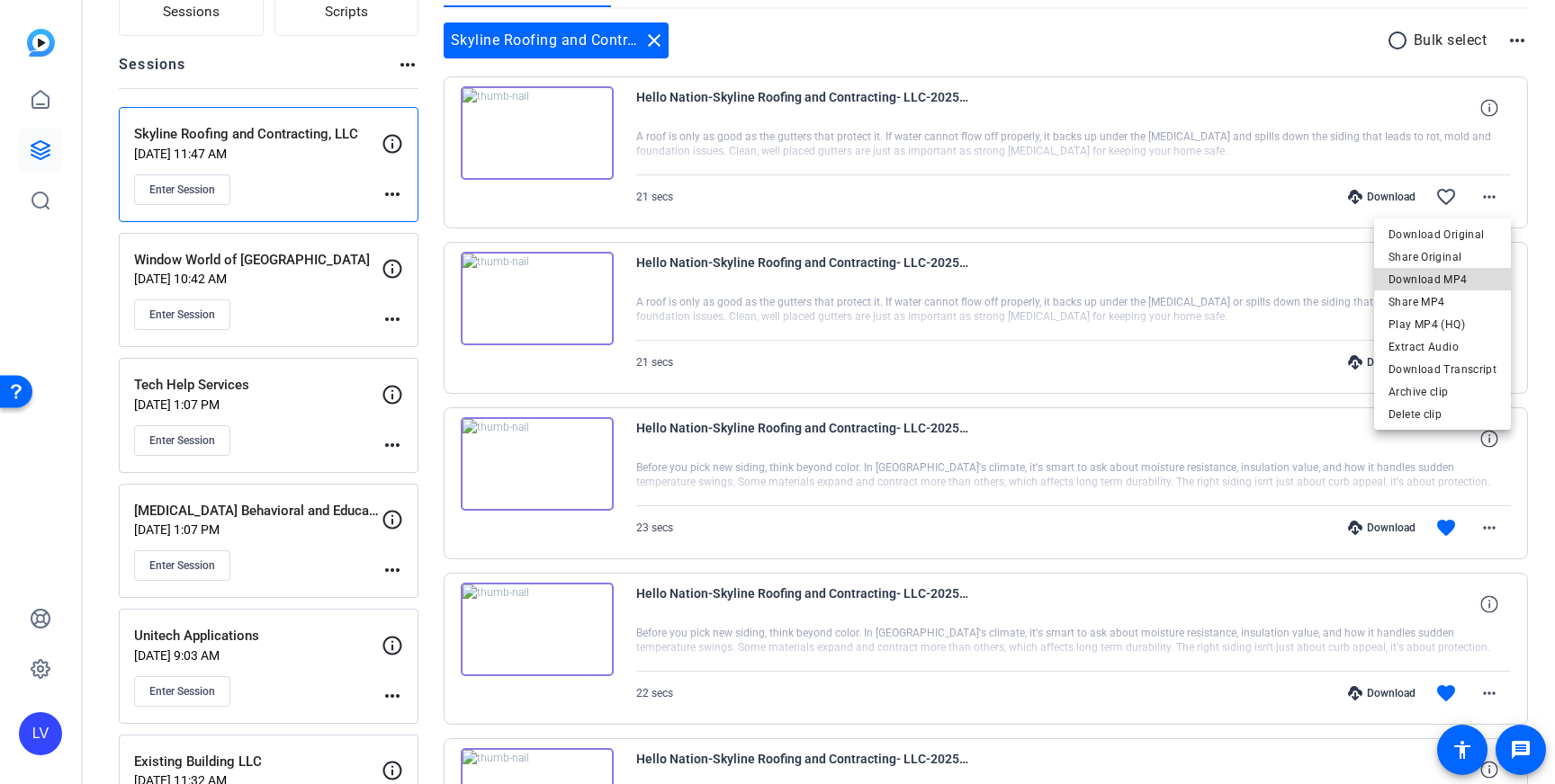
click at [1461, 281] on span "Download MP4" at bounding box center [1442, 279] width 108 height 21
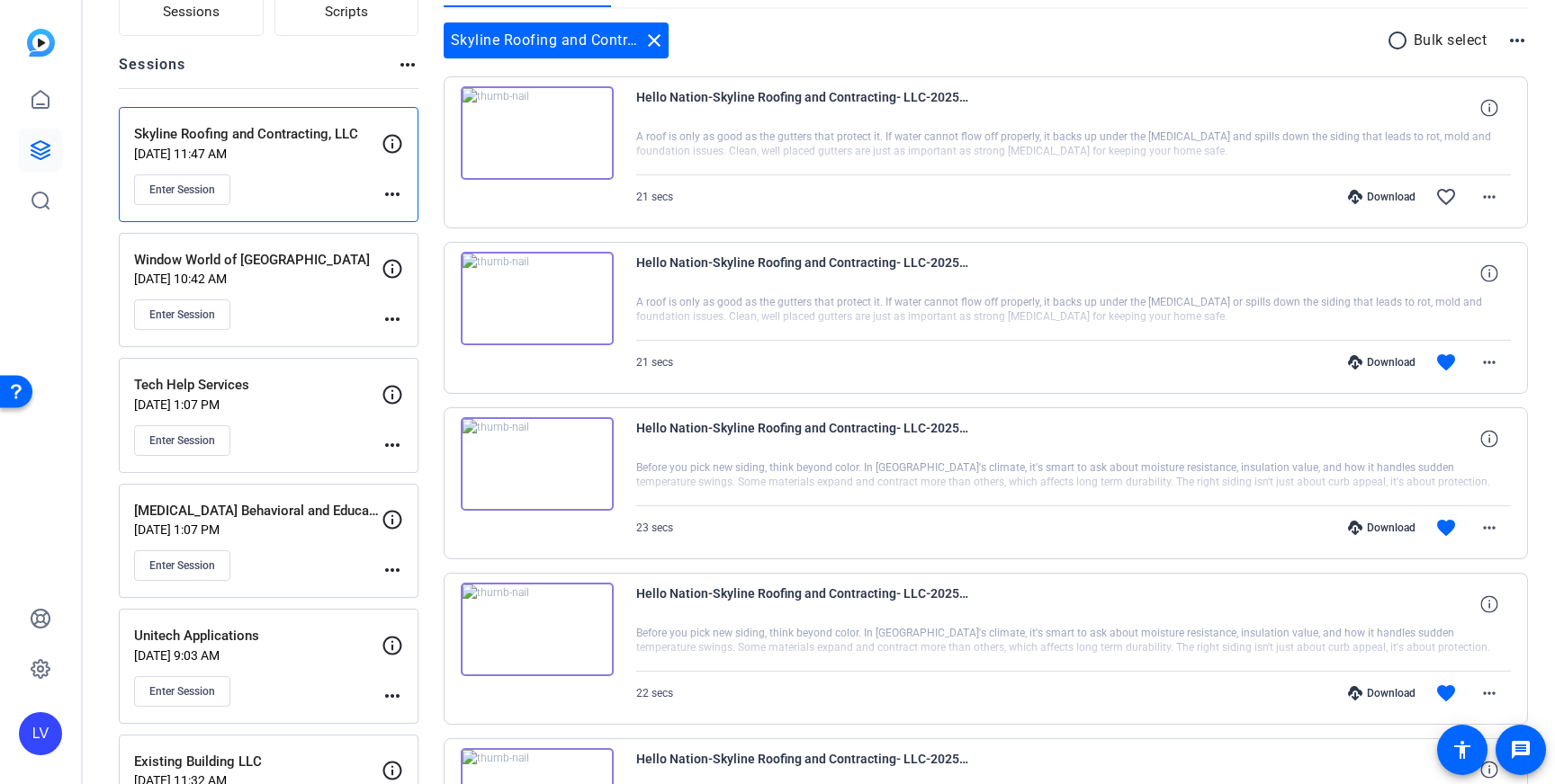
click at [394, 193] on mat-icon "more_horiz" at bounding box center [392, 193] width 21 height 21
click at [422, 219] on span "Edit Session" at bounding box center [436, 219] width 82 height 21
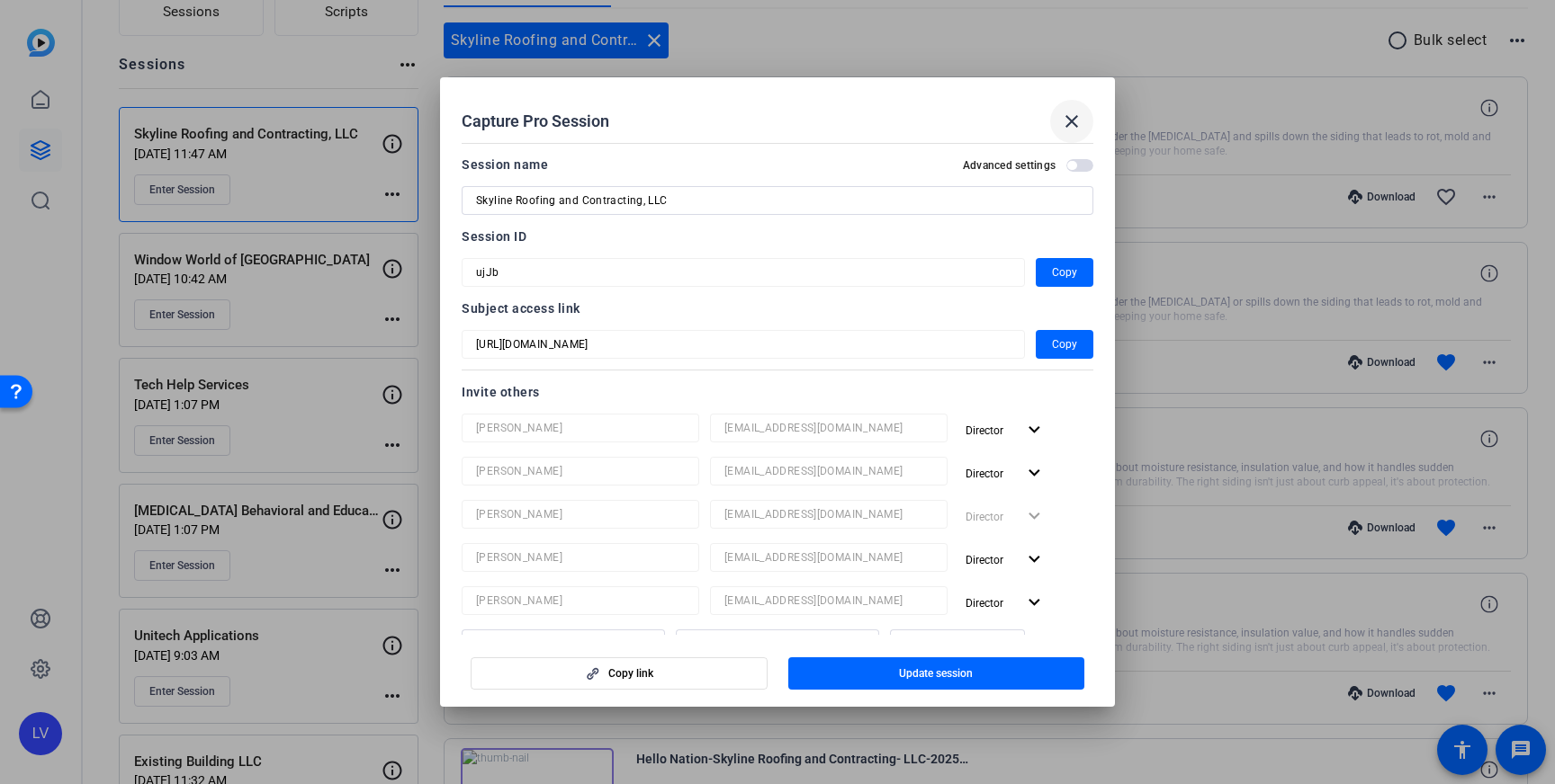
click at [1068, 126] on mat-icon "close" at bounding box center [1071, 121] width 21 height 21
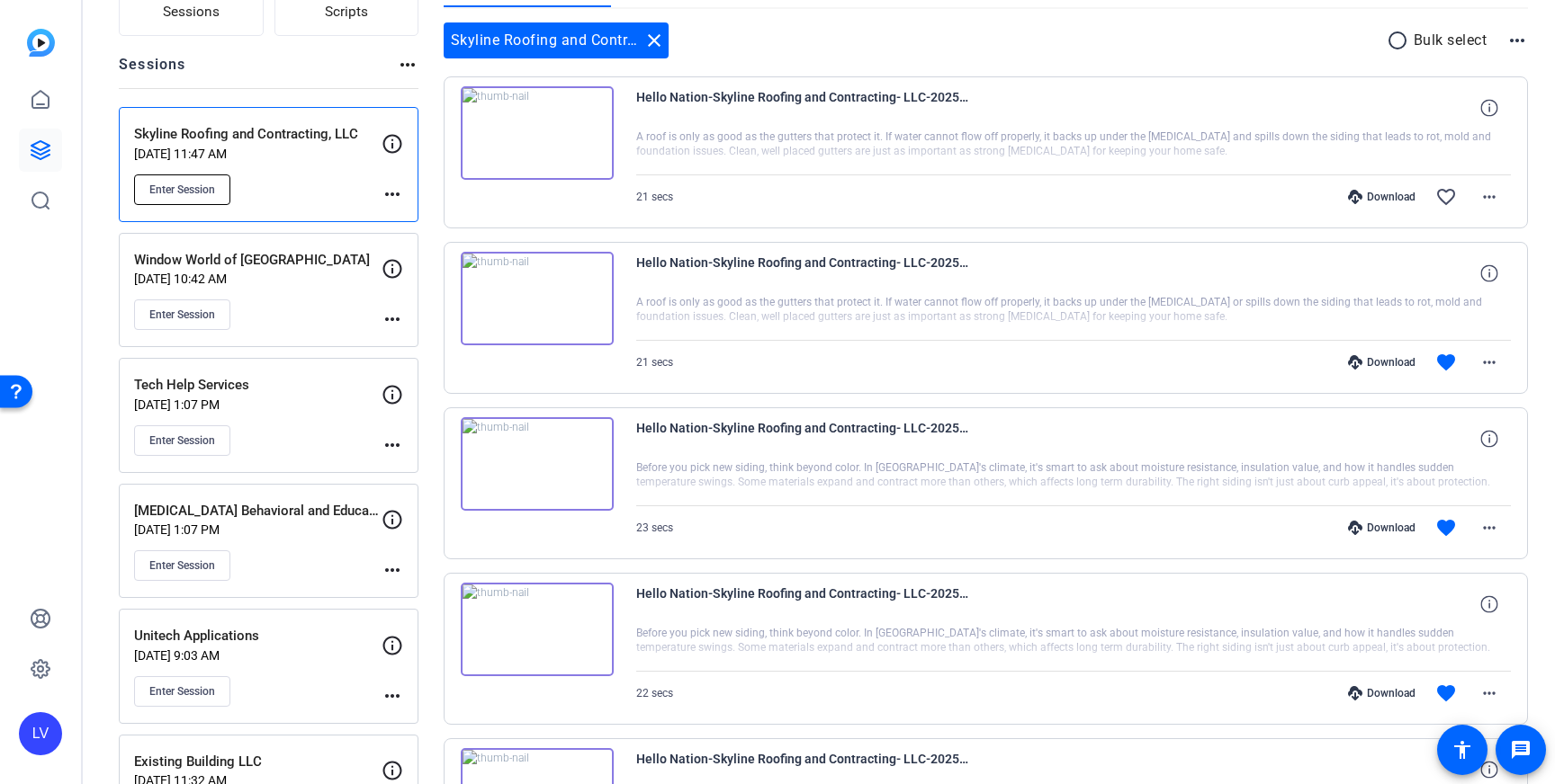
click at [180, 184] on span "Enter Session" at bounding box center [182, 189] width 66 height 14
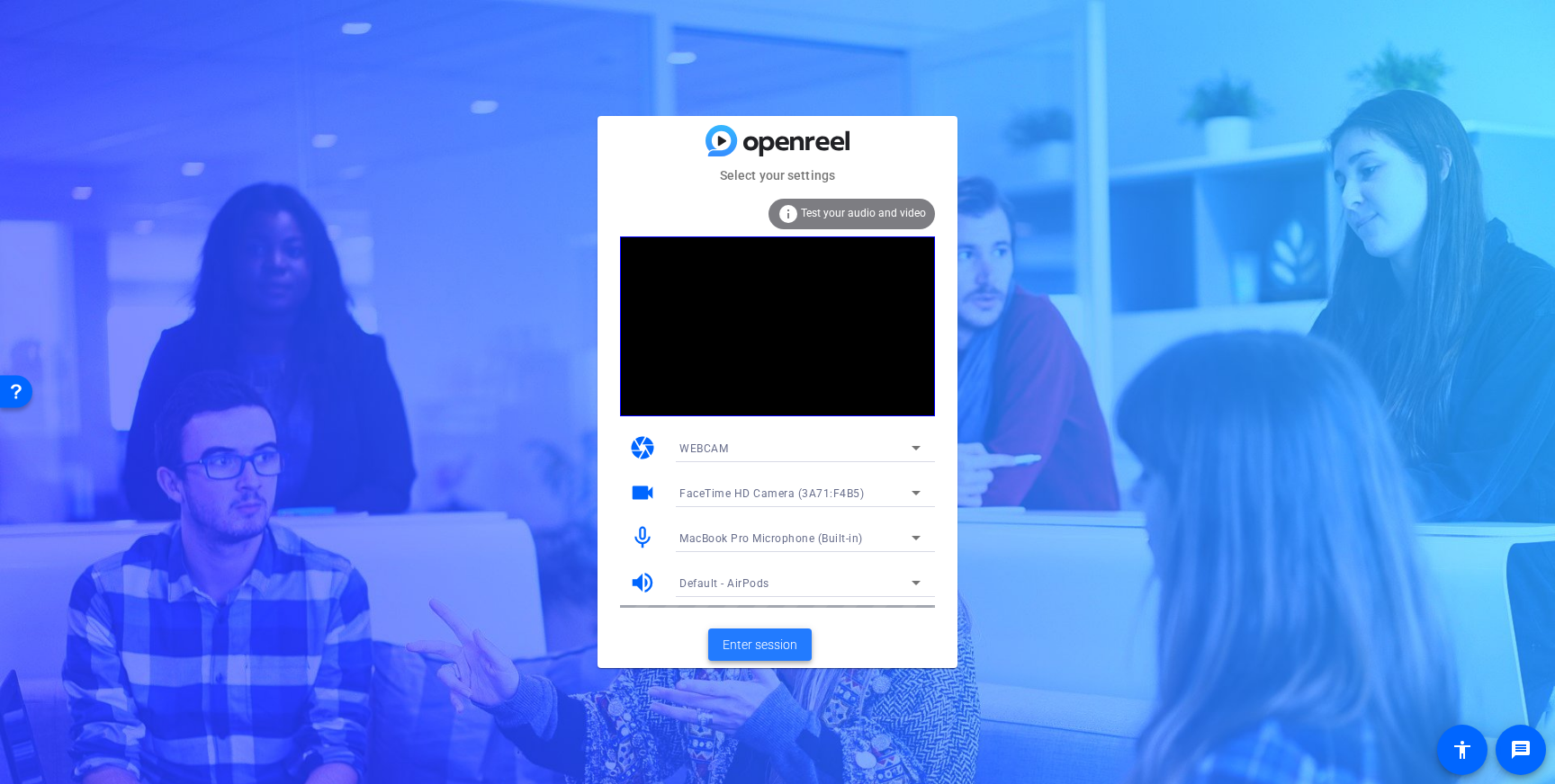
click at [774, 646] on span "Enter session" at bounding box center [760, 645] width 74 height 19
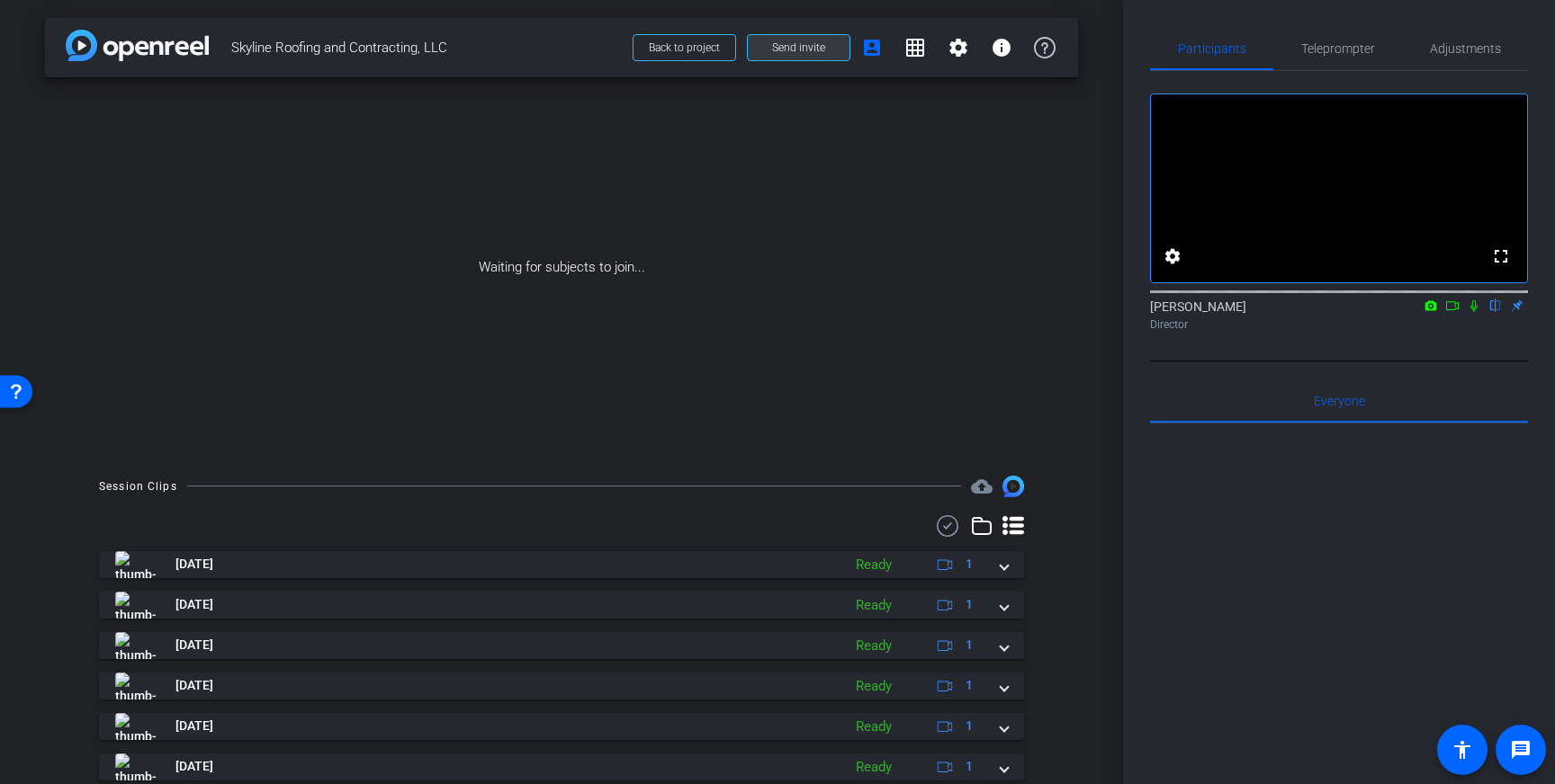
click at [825, 48] on span at bounding box center [798, 47] width 101 height 43
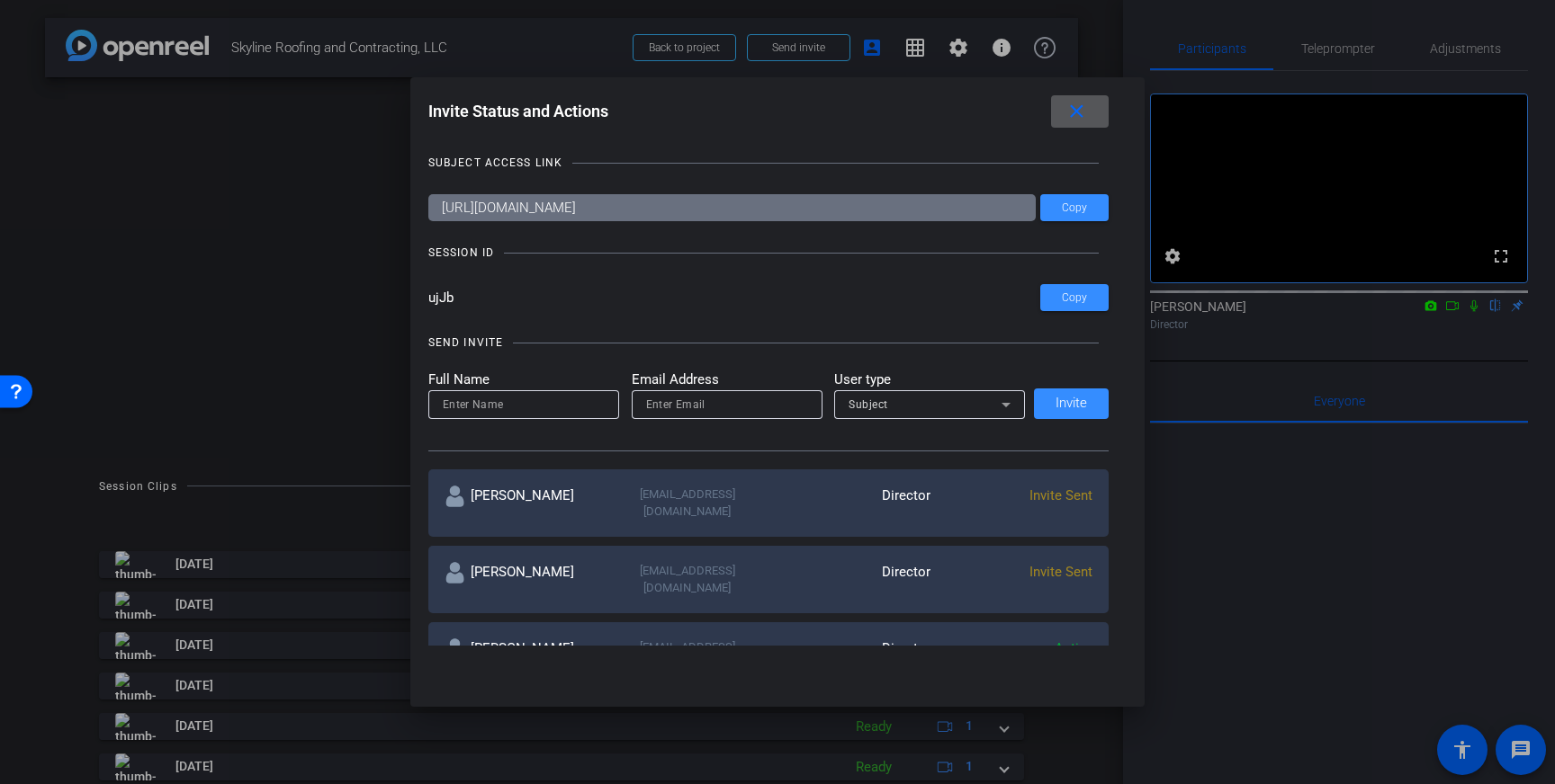
click at [1066, 113] on mat-icon "close" at bounding box center [1077, 112] width 22 height 22
